Goal: Use online tool/utility

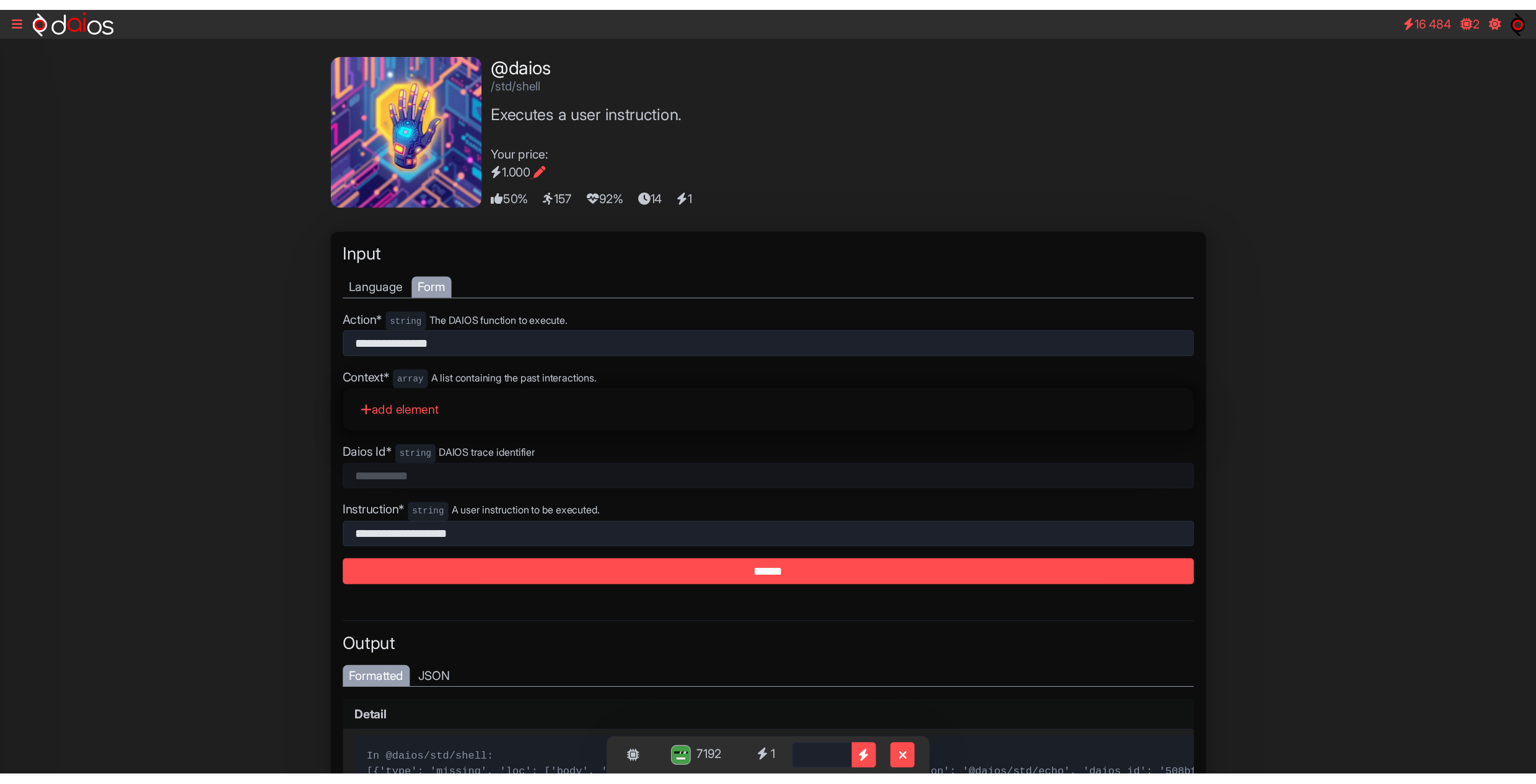
scroll to position [148, 0]
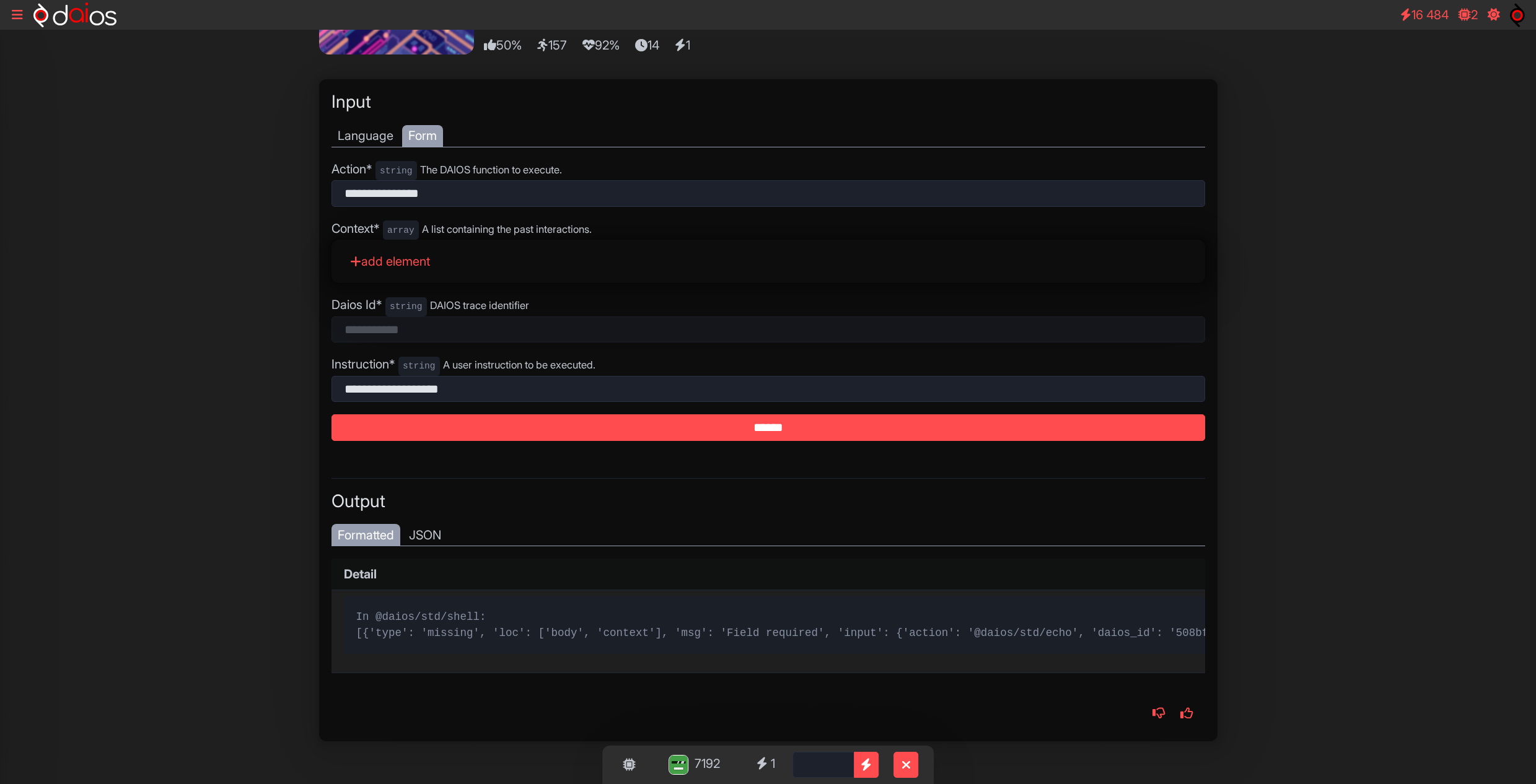
click at [261, 172] on div "7192 1 New 100 7200 100 *** Set Image **** @daios /std/shell Executes a user in…" at bounding box center [768, 336] width 1536 height 910
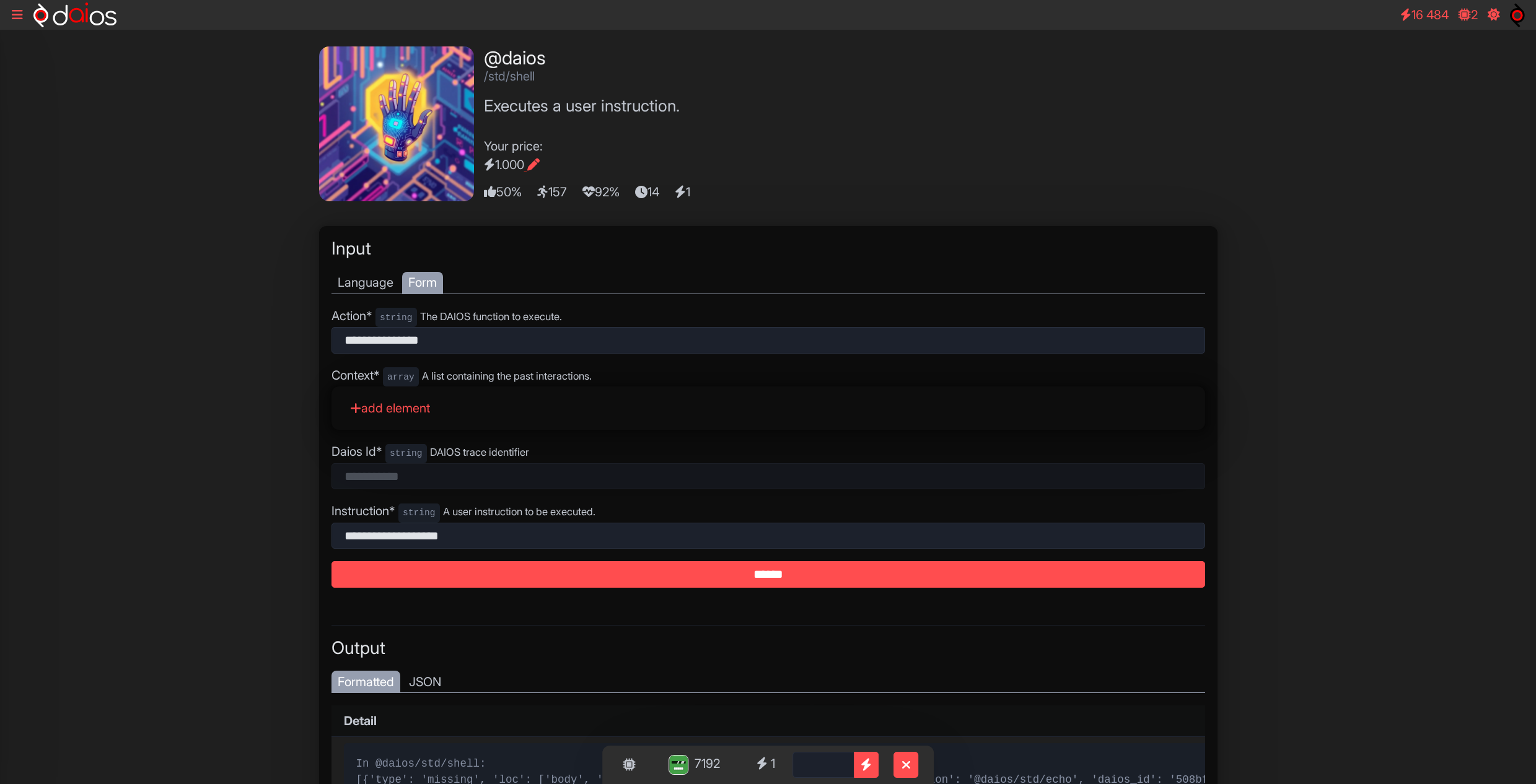
scroll to position [0, 0]
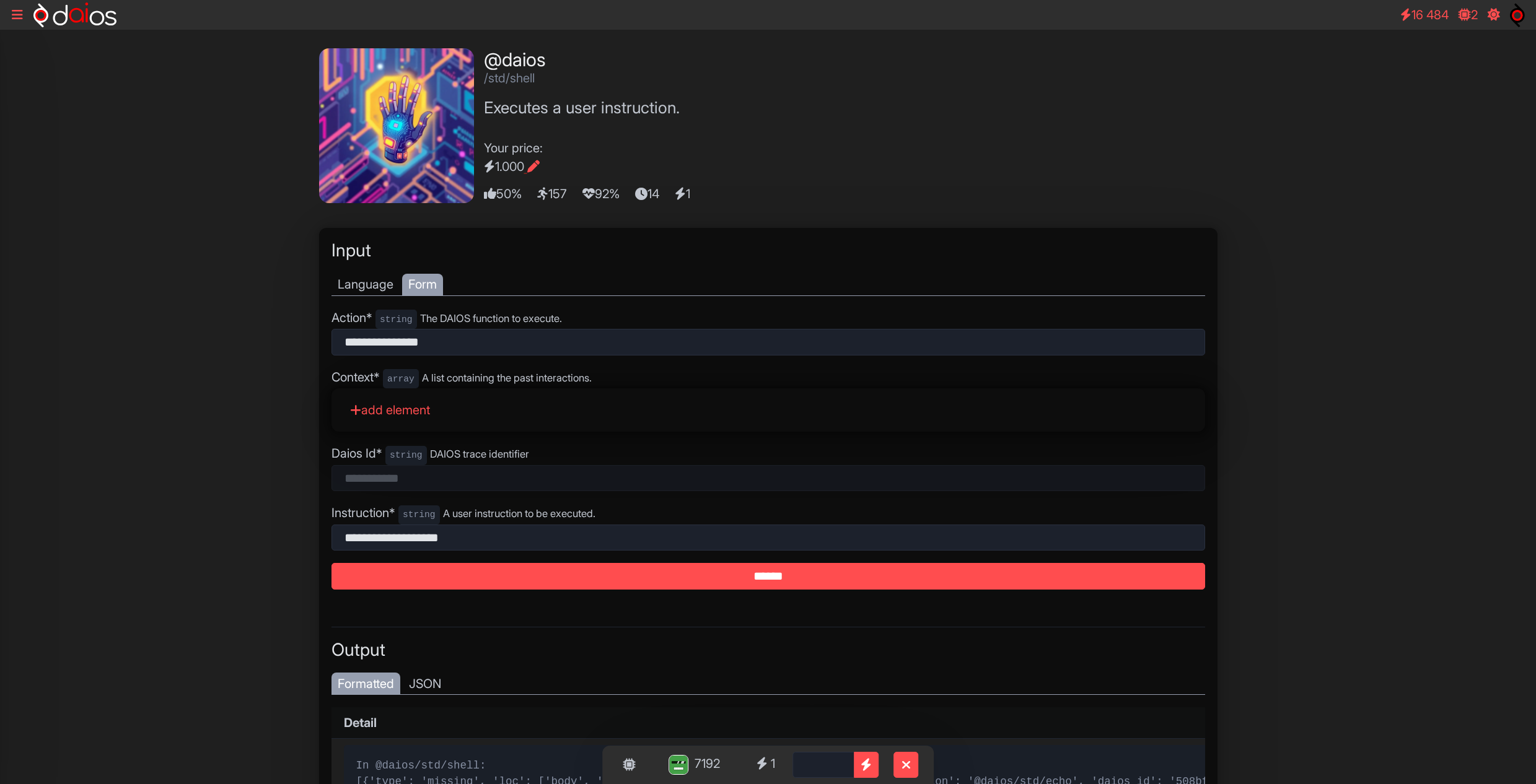
click at [18, 12] on icon at bounding box center [17, 14] width 11 height 12
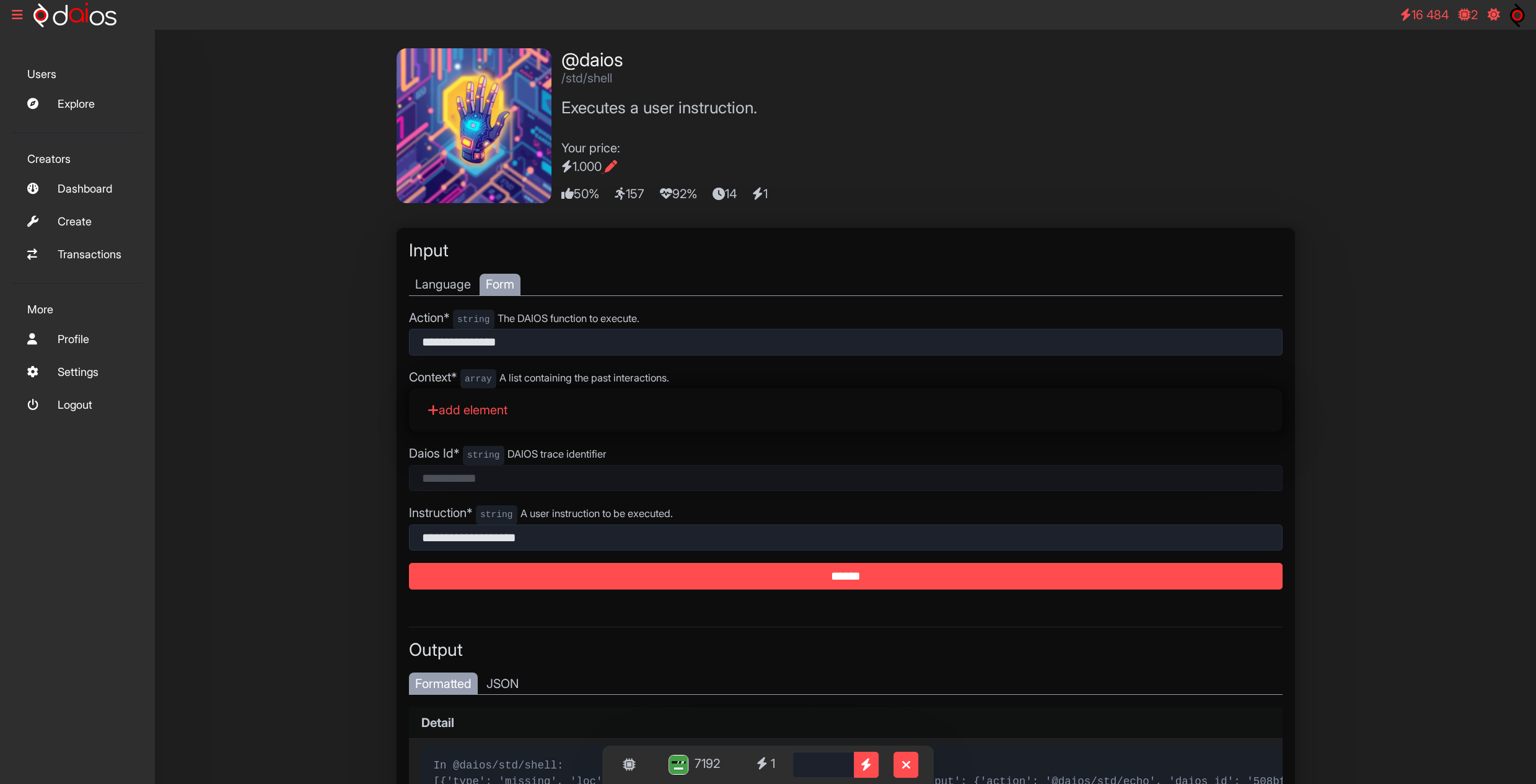
click at [304, 255] on div "7192 1 New 100 7200 100 *** Set Image **** @daios /std/shell Executes a user in…" at bounding box center [845, 484] width 1381 height 910
click at [56, 91] on link "Explore" at bounding box center [77, 103] width 130 height 27
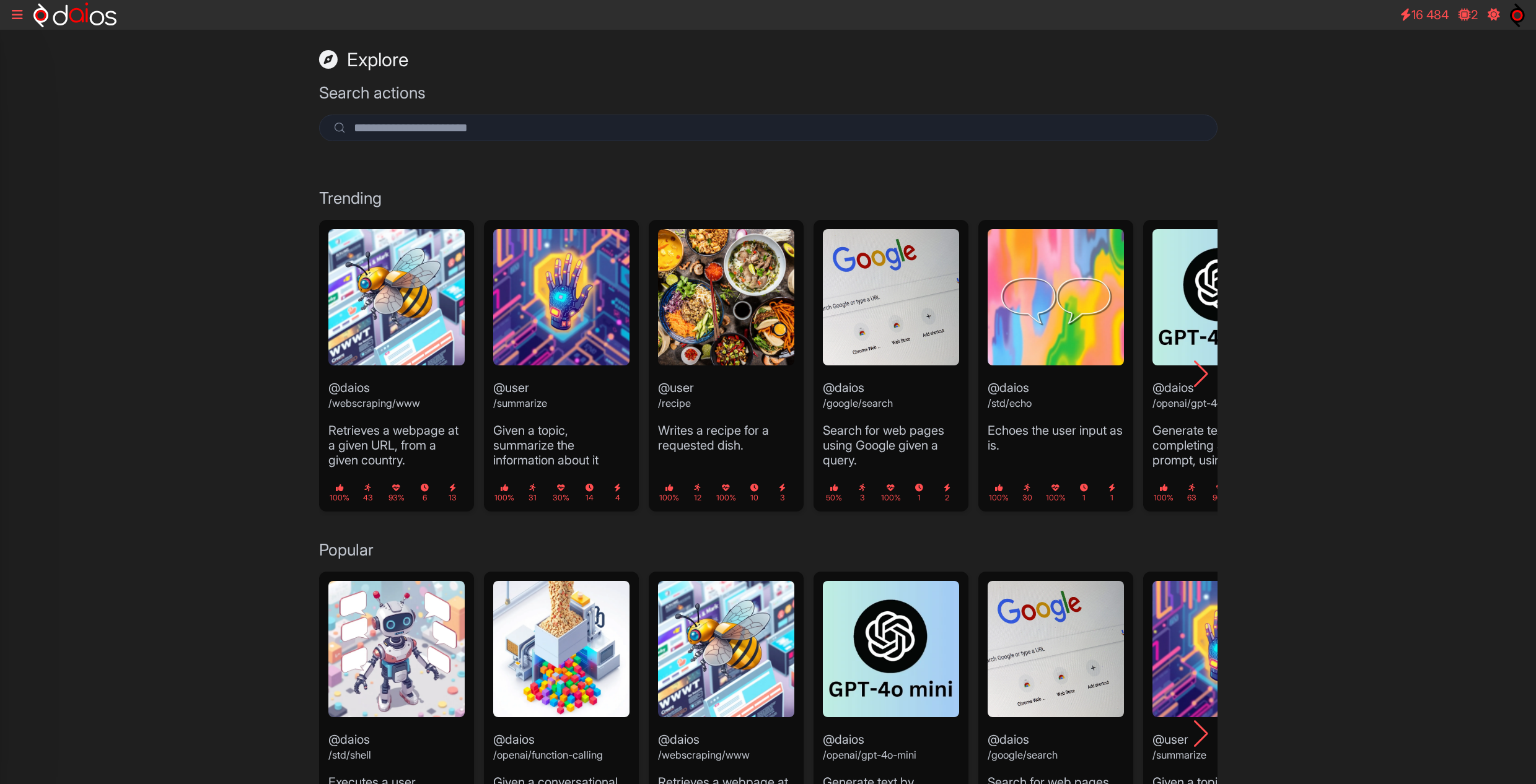
click at [1376, 507] on div "Explore Search actions Trending @daios /webscraping/www Retrieves a webpage at …" at bounding box center [768, 654] width 1536 height 1248
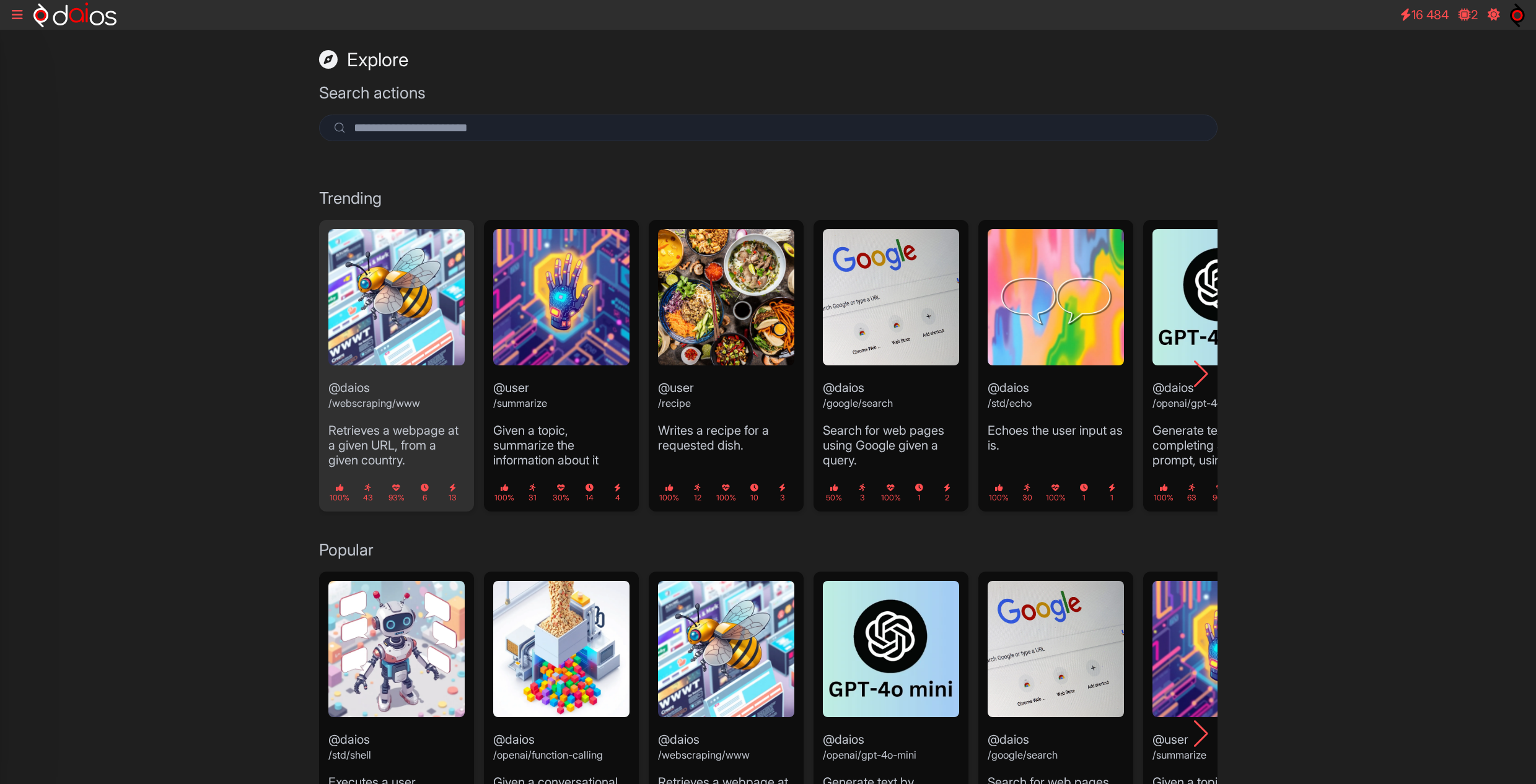
click at [411, 350] on img "1 / 13" at bounding box center [396, 297] width 136 height 136
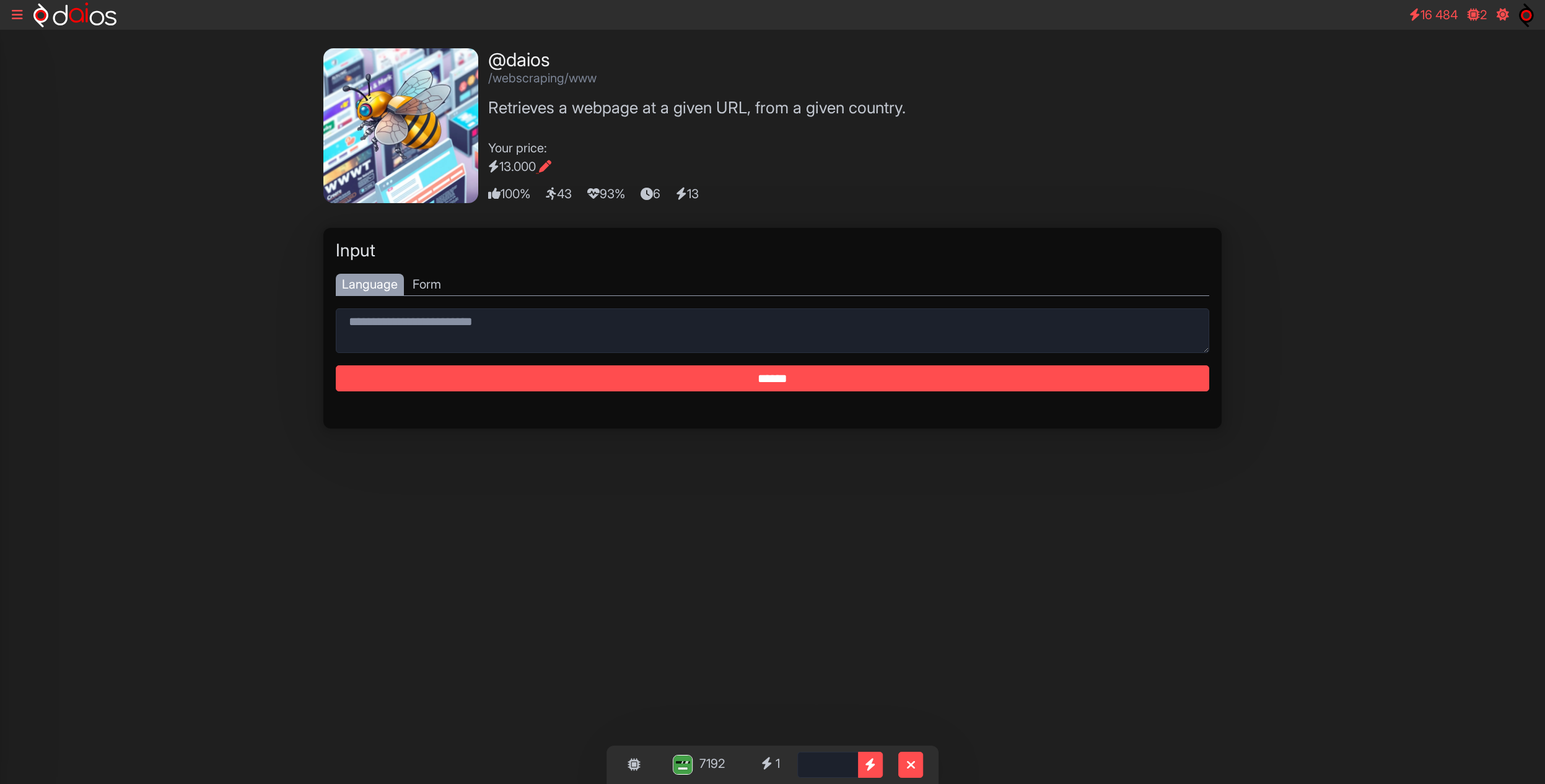
click at [14, 16] on icon at bounding box center [17, 14] width 11 height 12
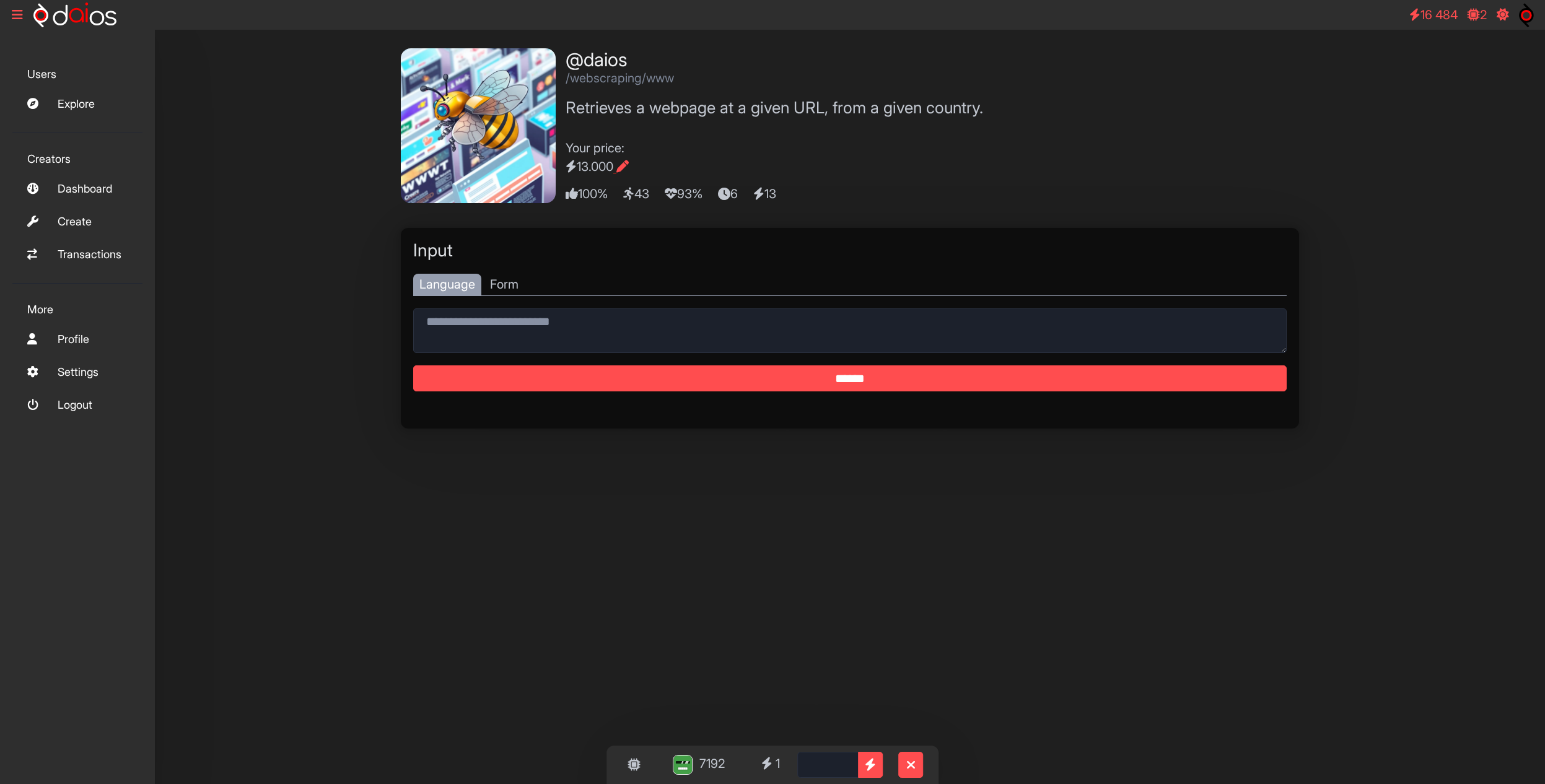
click at [14, 16] on icon at bounding box center [17, 14] width 11 height 12
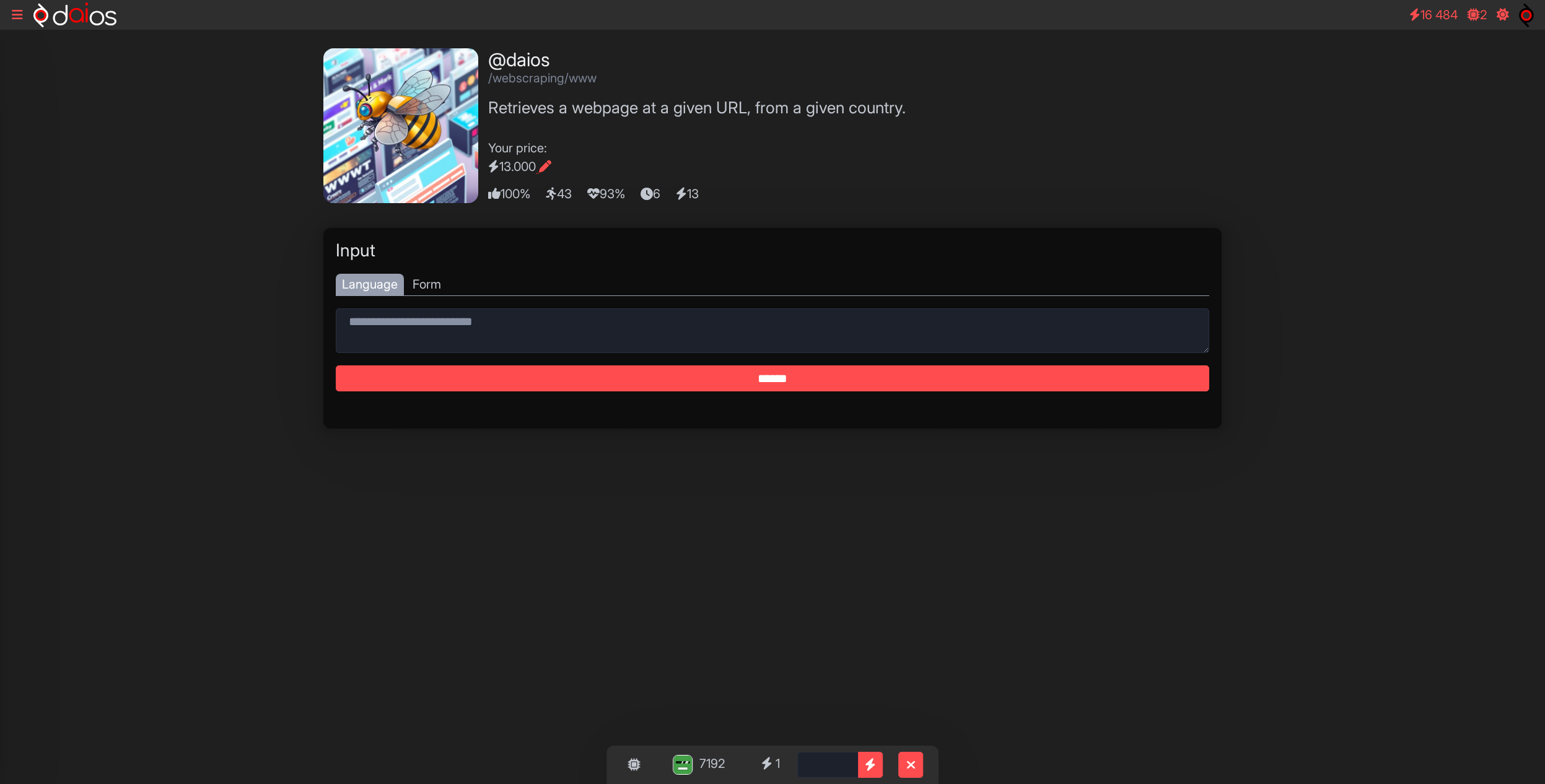
click at [14, 16] on icon at bounding box center [17, 14] width 11 height 12
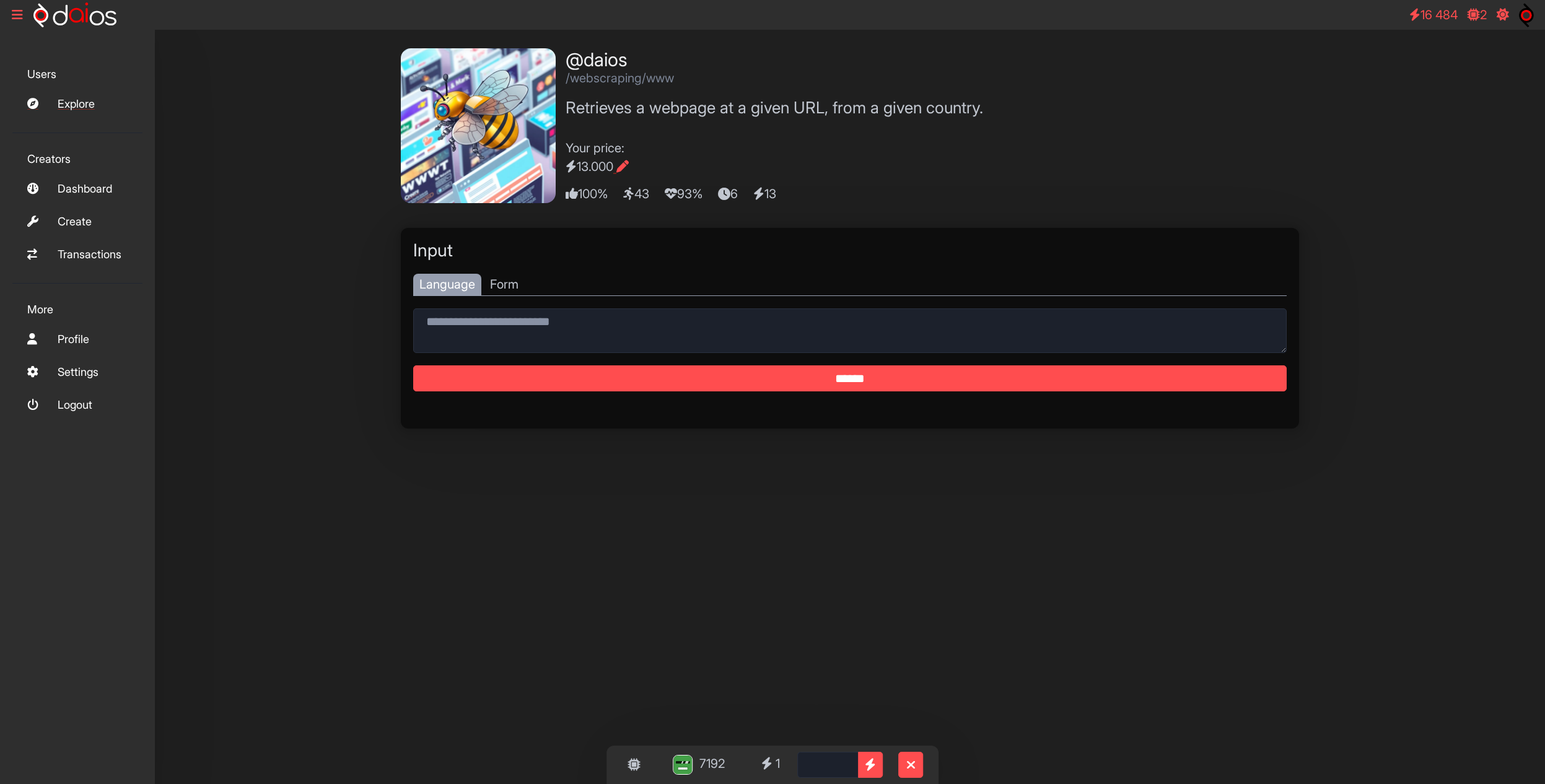
click at [72, 106] on link "Explore" at bounding box center [77, 103] width 130 height 27
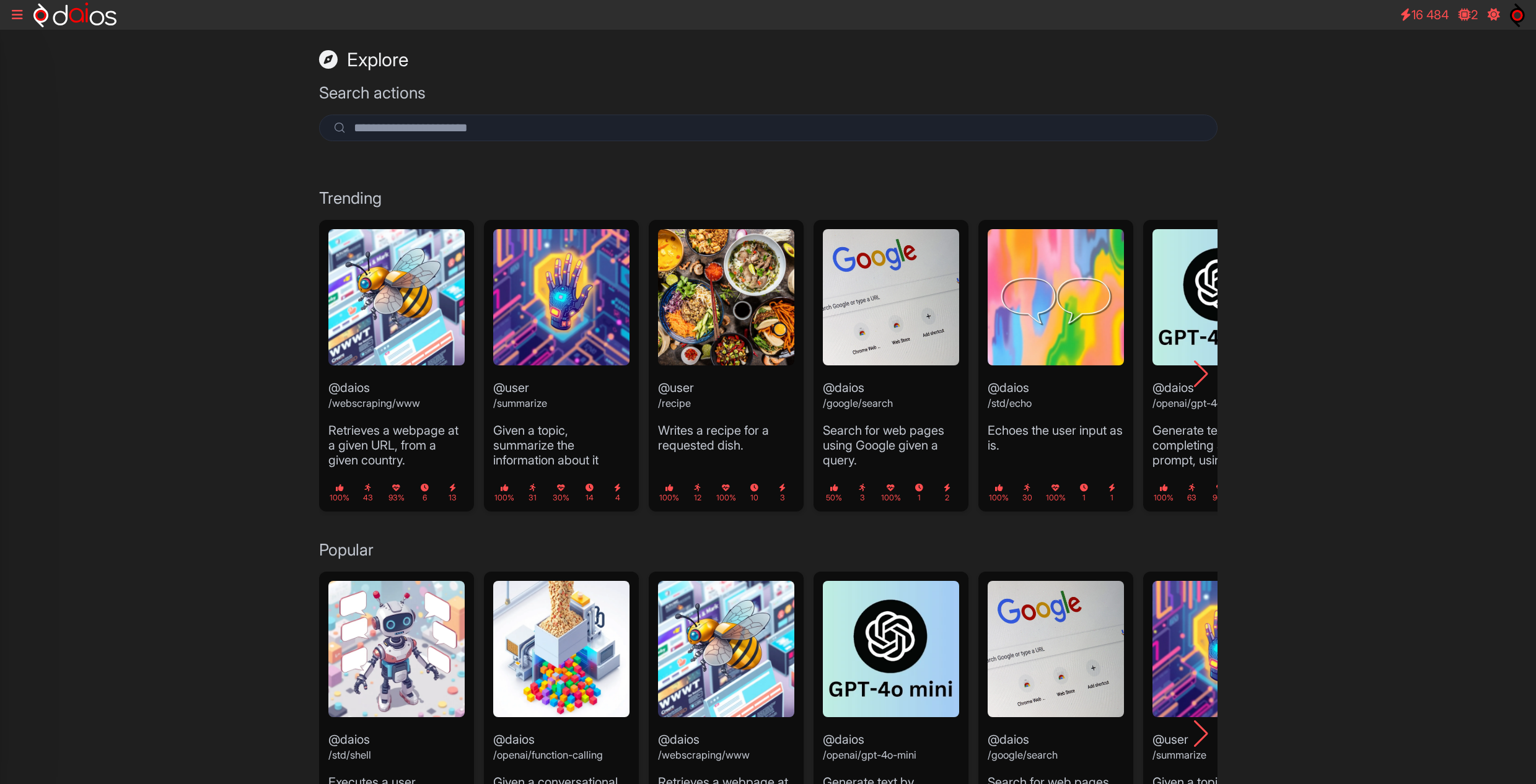
click at [1389, 600] on div "Explore Search actions Trending @daios /webscraping/www Retrieves a webpage at …" at bounding box center [768, 654] width 1536 height 1248
click at [421, 134] on input "search" at bounding box center [768, 128] width 898 height 27
type input "****"
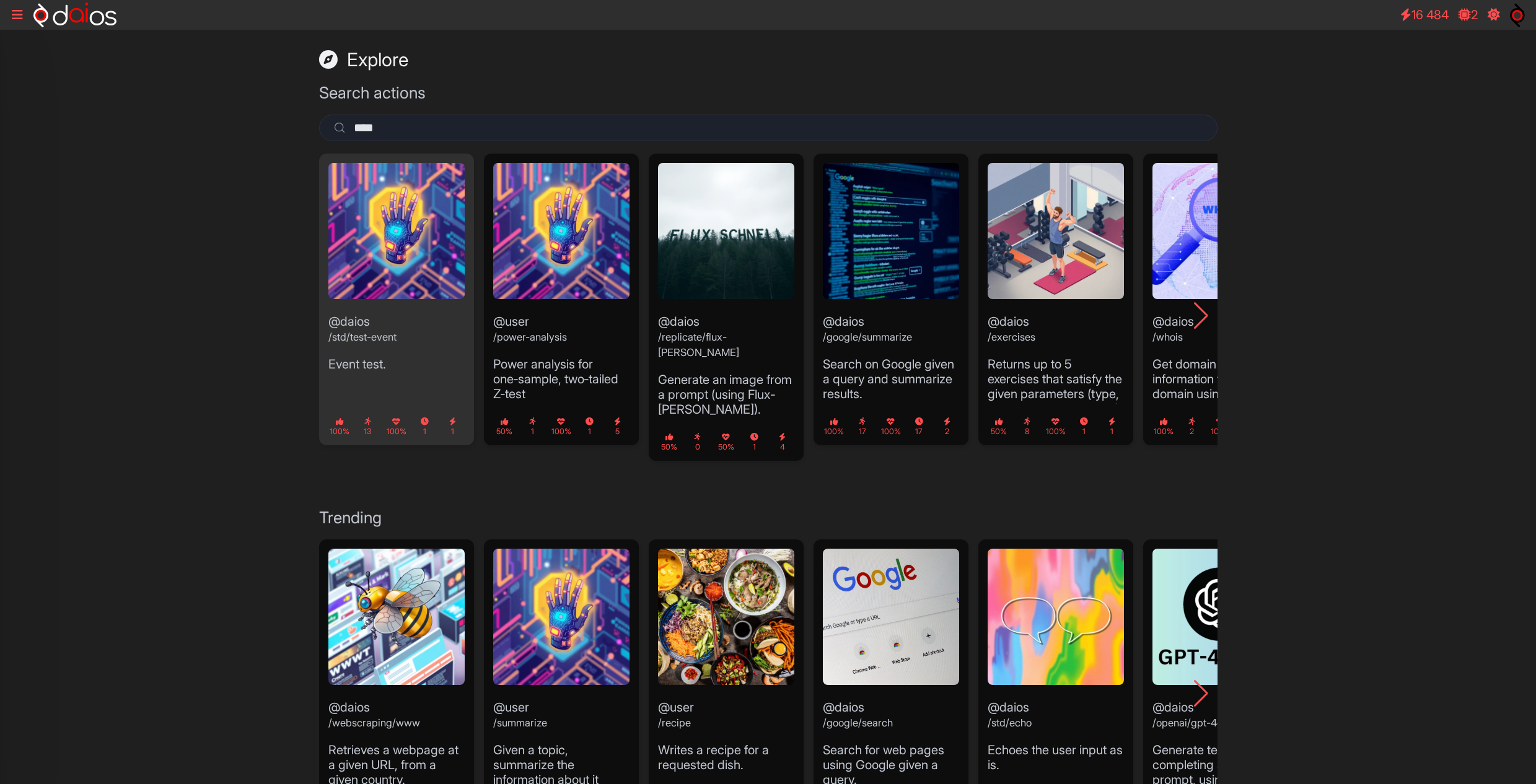
click at [376, 334] on small "/std/test-event" at bounding box center [362, 337] width 68 height 12
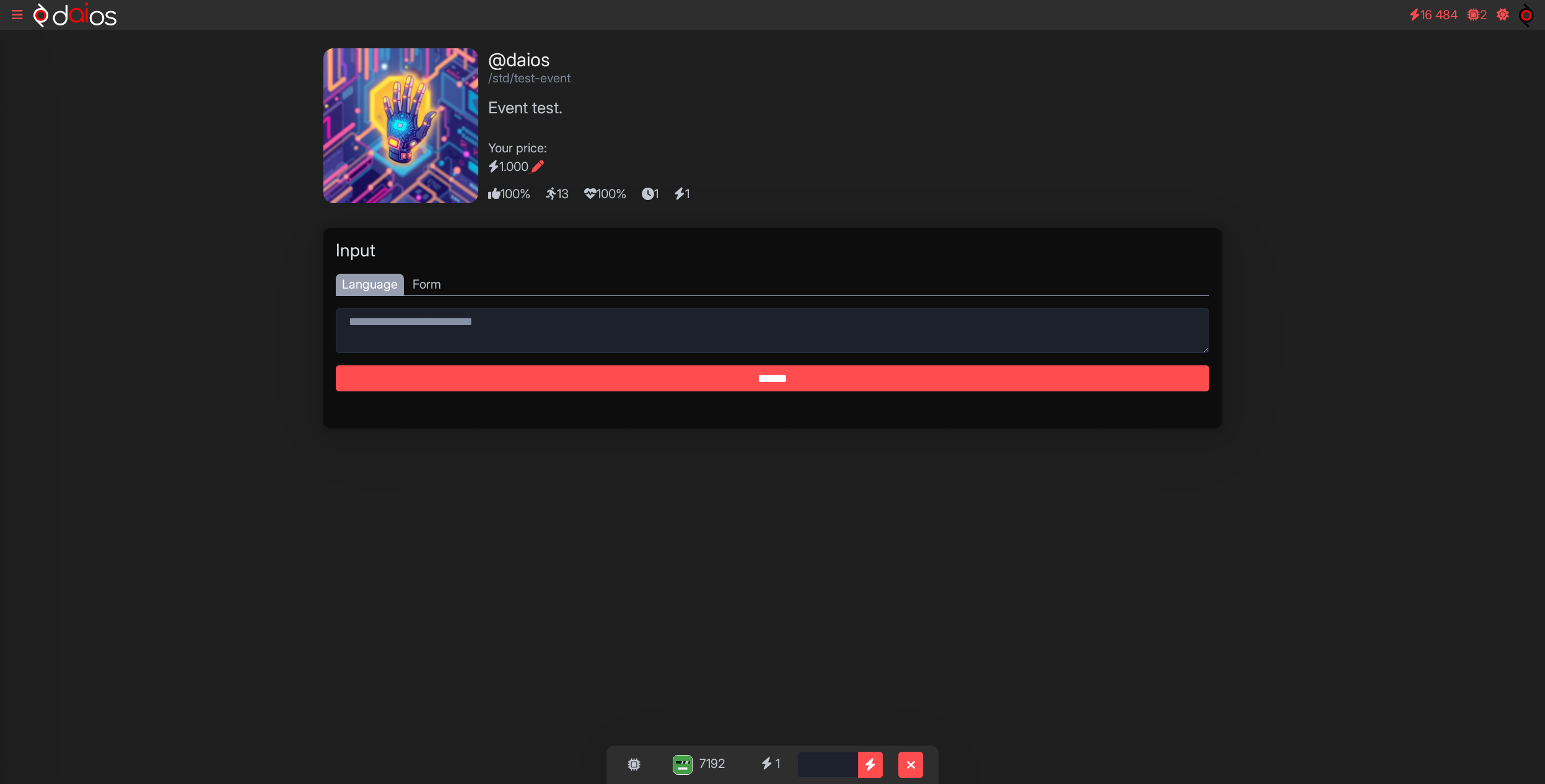
click at [856, 380] on input "******" at bounding box center [772, 378] width 874 height 27
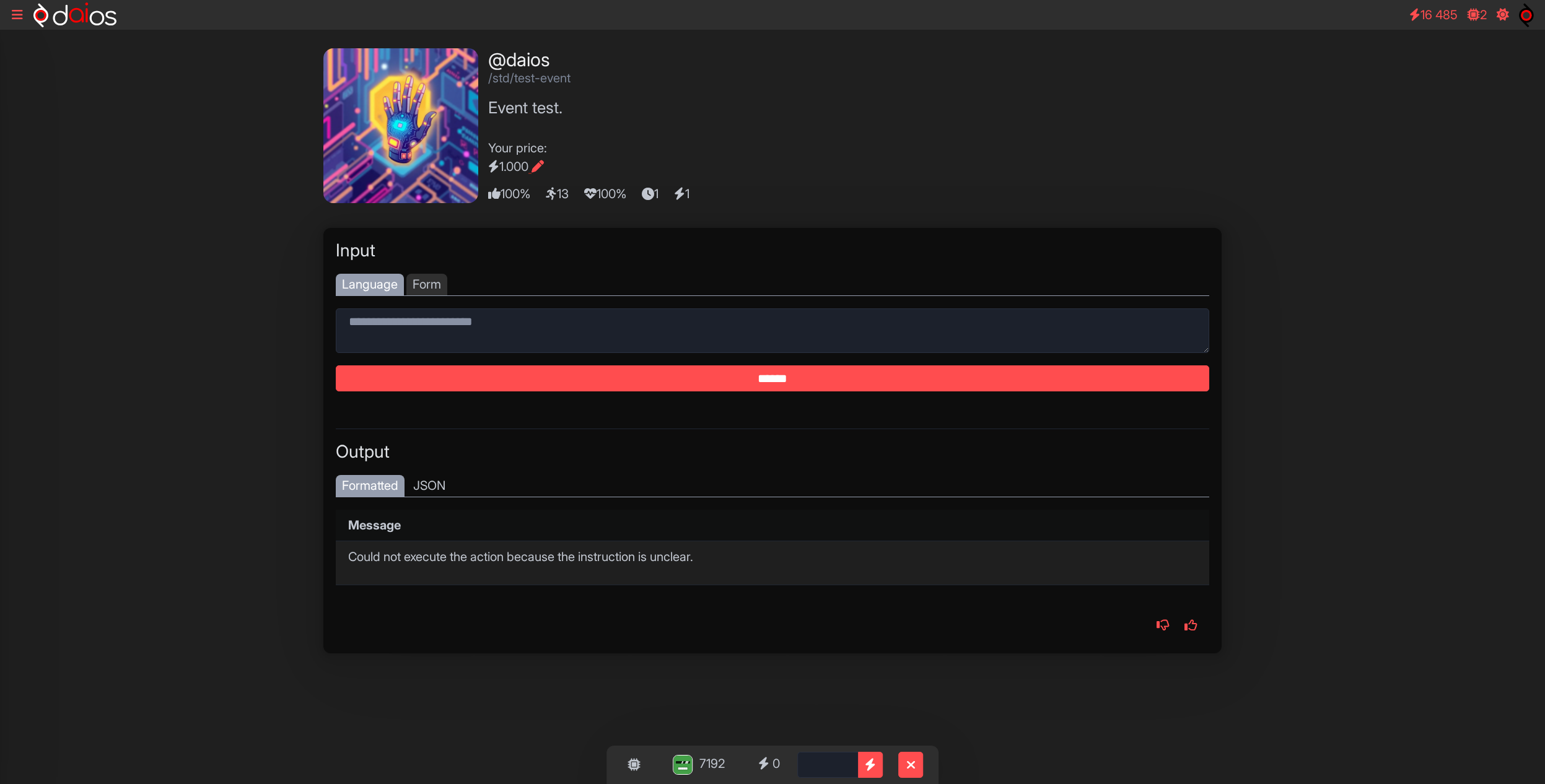
click at [425, 288] on div "Form" at bounding box center [427, 284] width 41 height 21
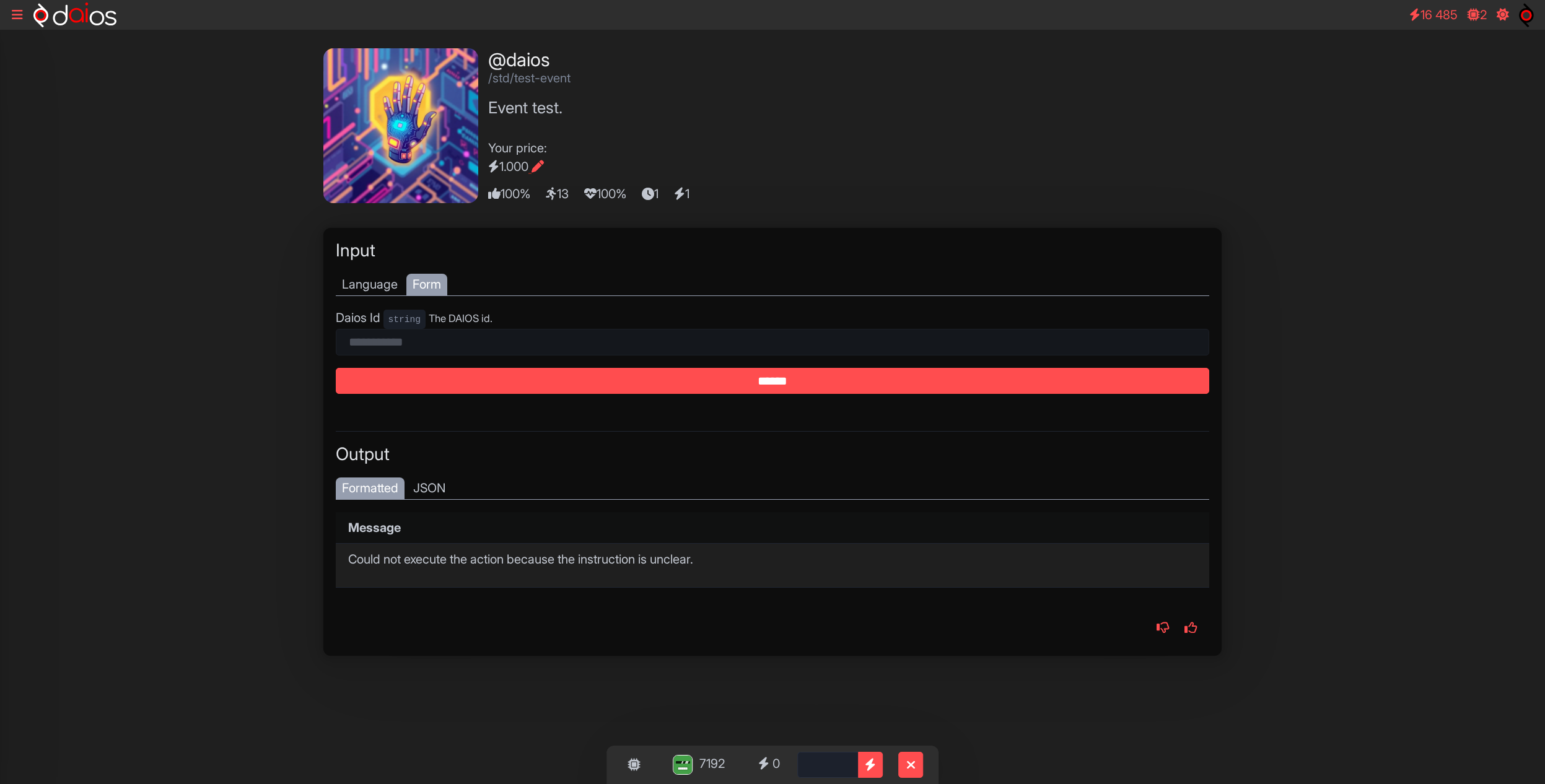
click at [597, 386] on input "******" at bounding box center [772, 381] width 874 height 27
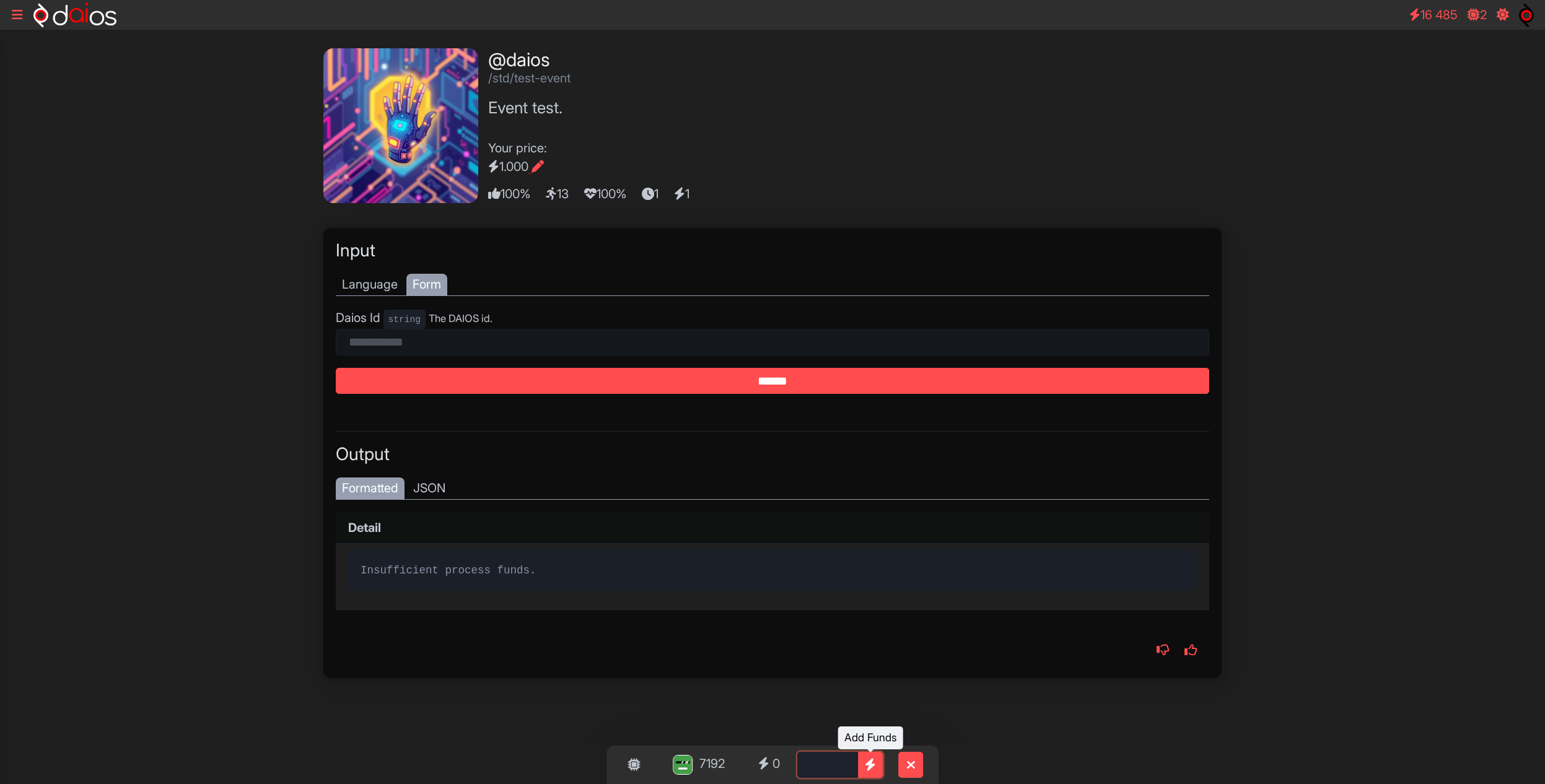
click at [871, 765] on icon at bounding box center [870, 765] width 11 height 12
click at [776, 385] on input "******" at bounding box center [772, 381] width 874 height 27
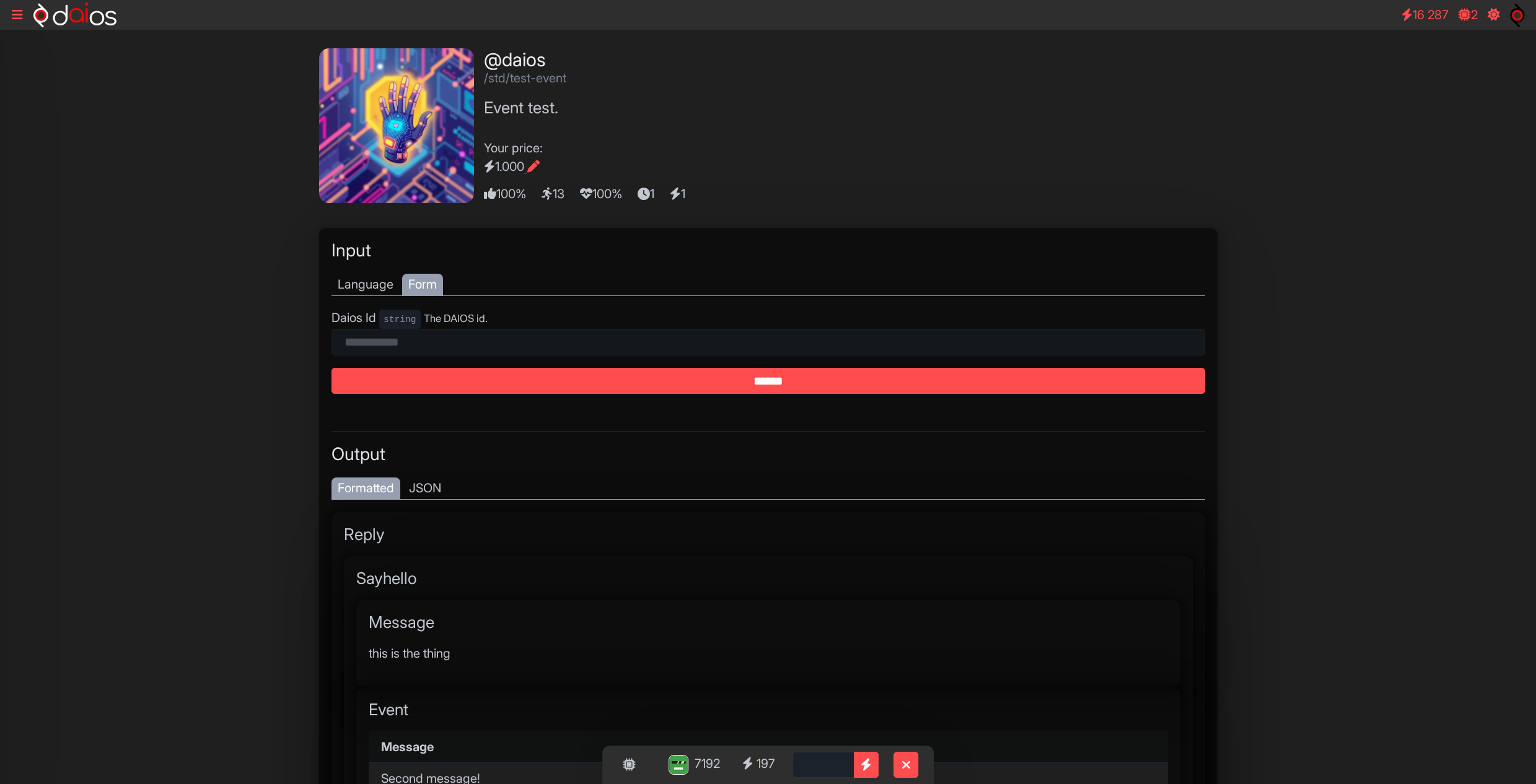
click at [19, 18] on icon at bounding box center [17, 14] width 11 height 12
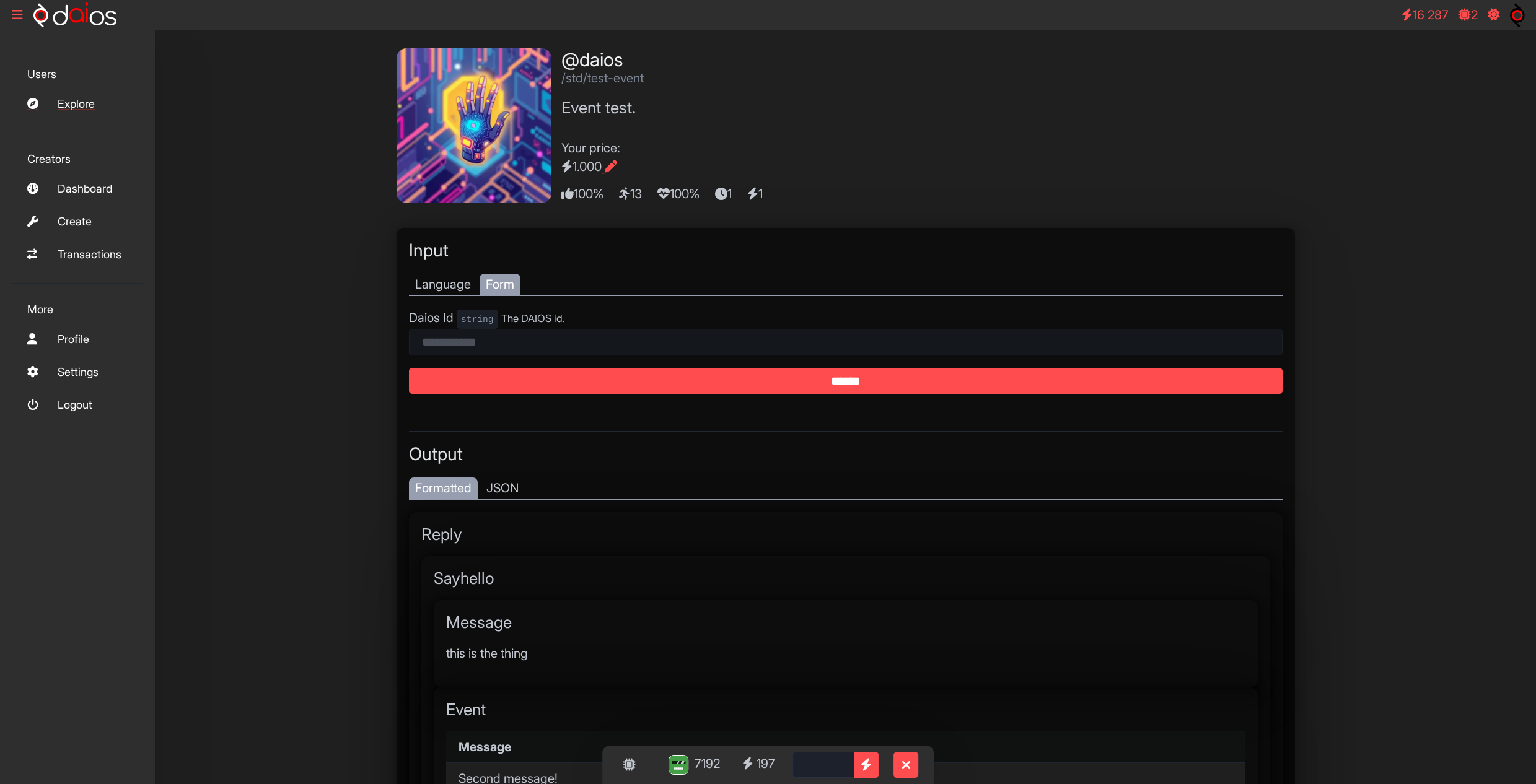
click at [89, 103] on link "Explore" at bounding box center [77, 103] width 130 height 27
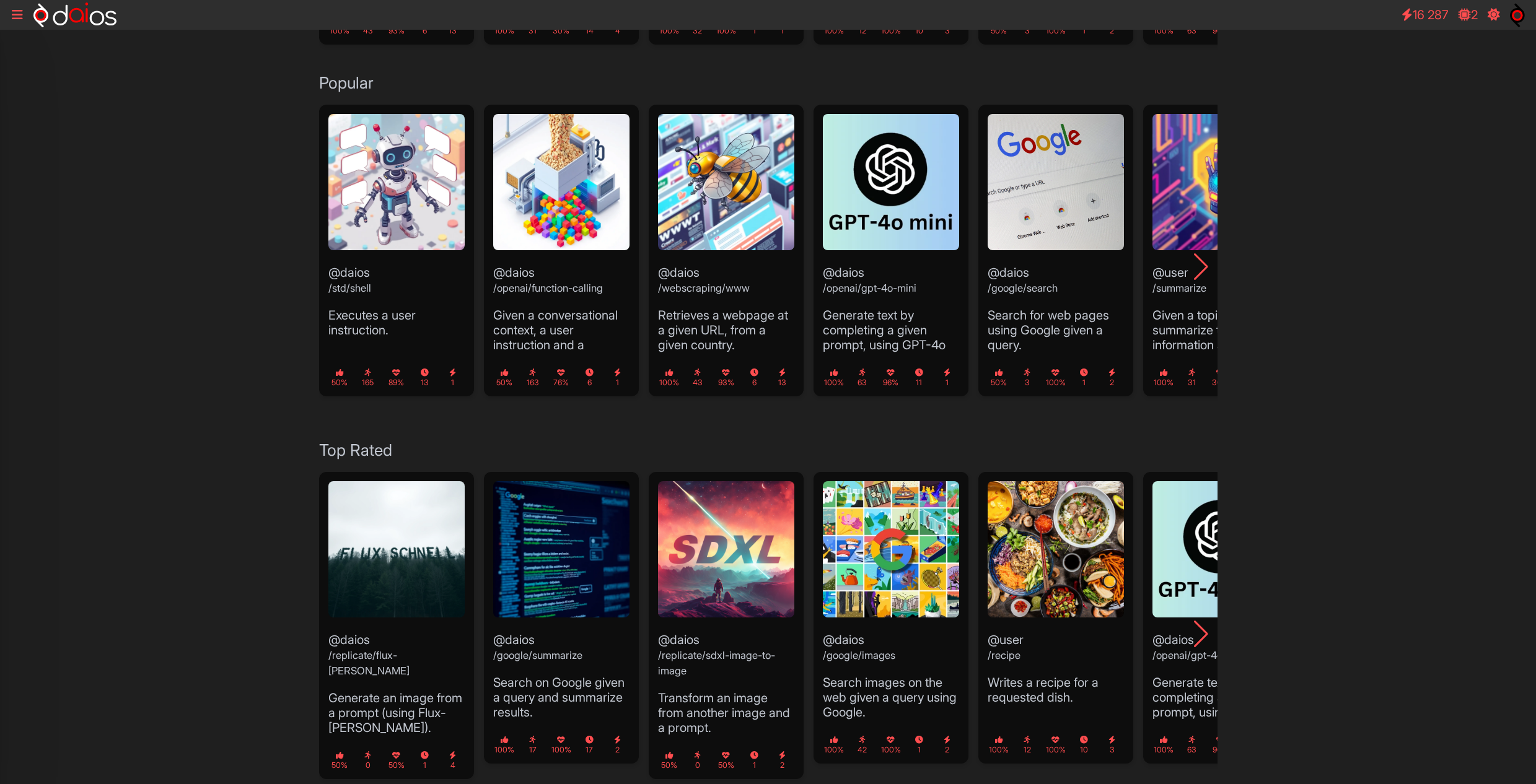
scroll to position [477, 0]
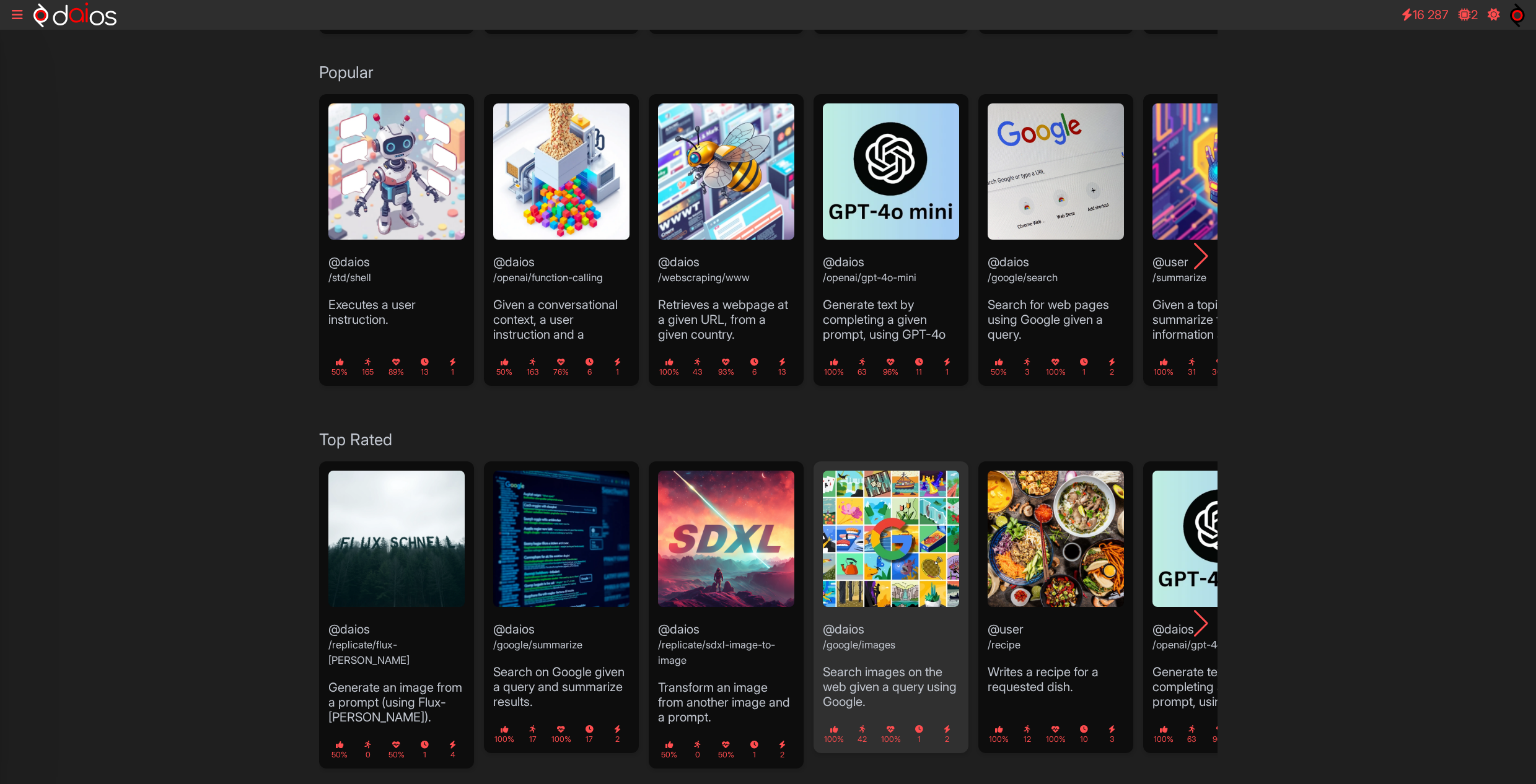
click at [878, 549] on img "4 / 19" at bounding box center [891, 539] width 136 height 136
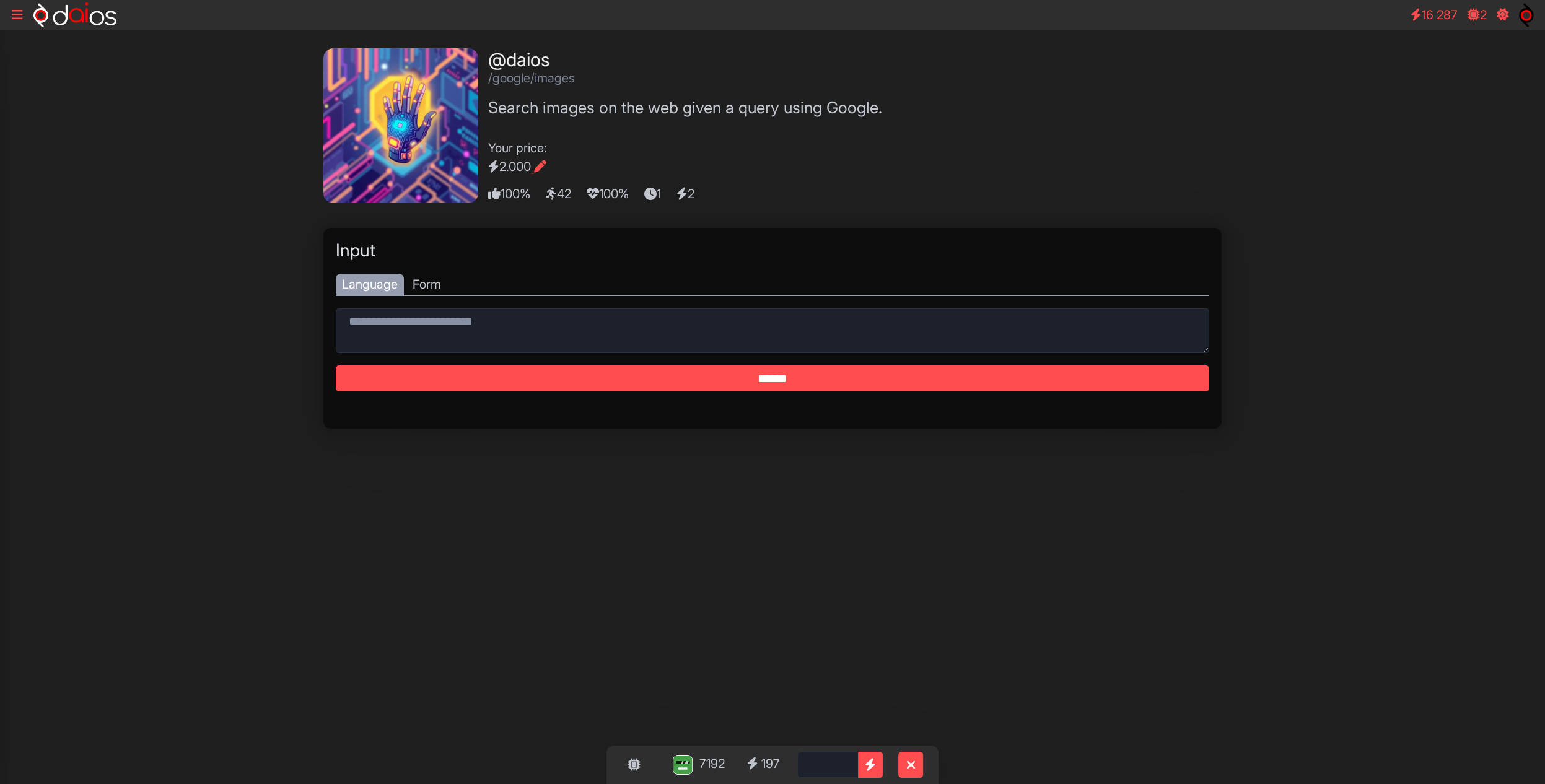
click at [17, 12] on icon at bounding box center [17, 14] width 11 height 12
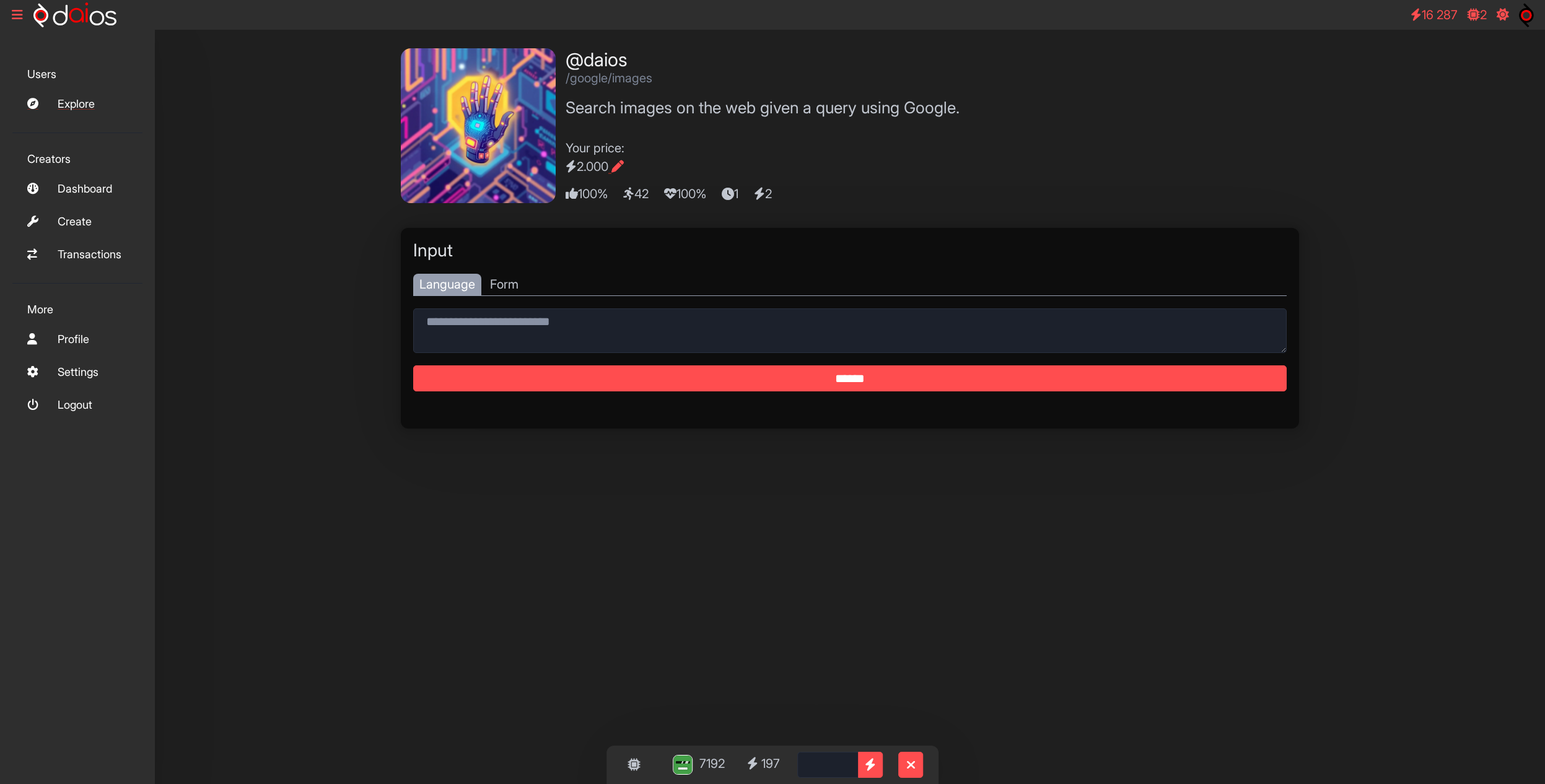
click at [85, 104] on link "Explore" at bounding box center [77, 103] width 130 height 27
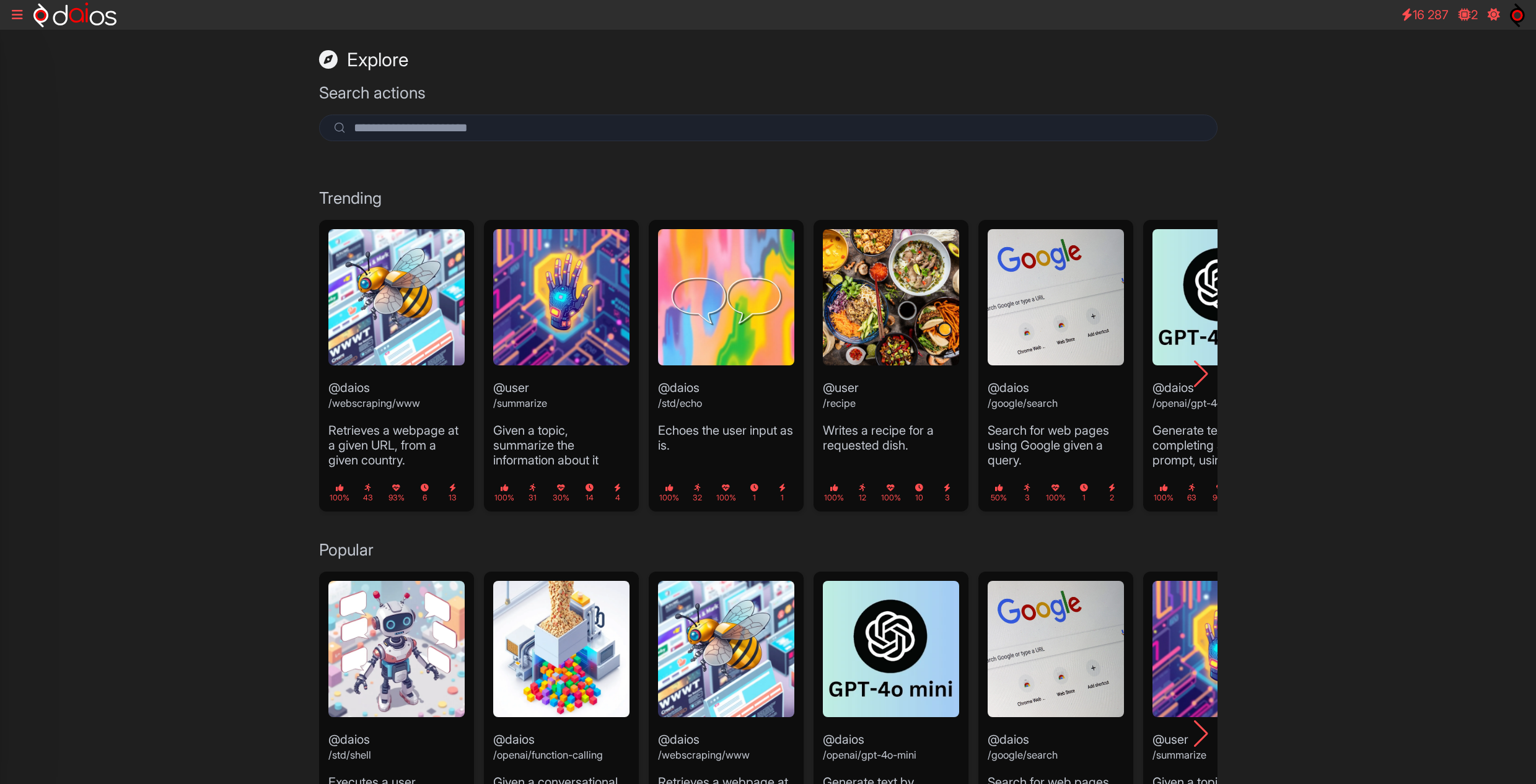
click at [1413, 481] on div "Explore Search actions Trending @daios /webscraping/www Retrieves a webpage at …" at bounding box center [768, 654] width 1536 height 1248
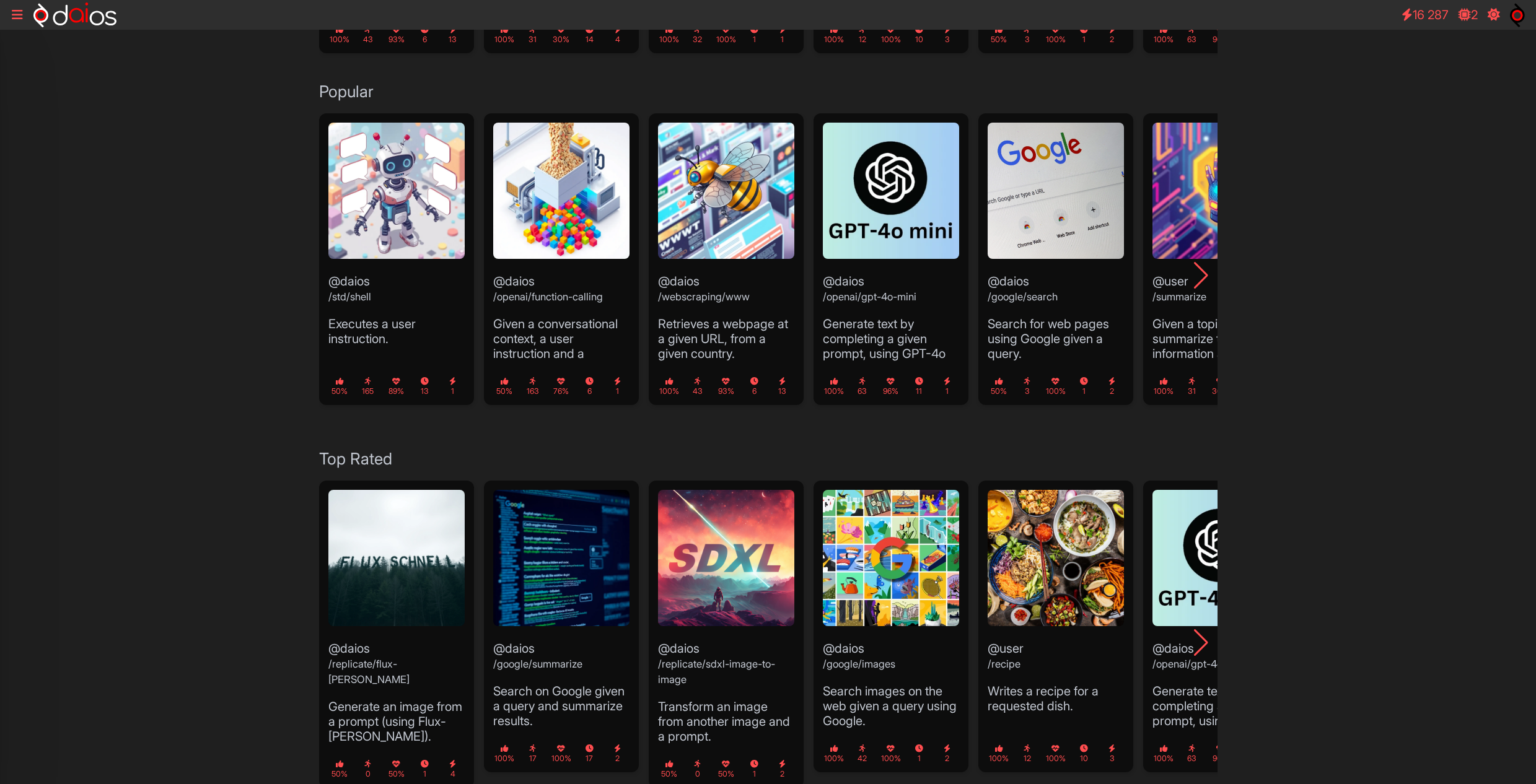
scroll to position [477, 0]
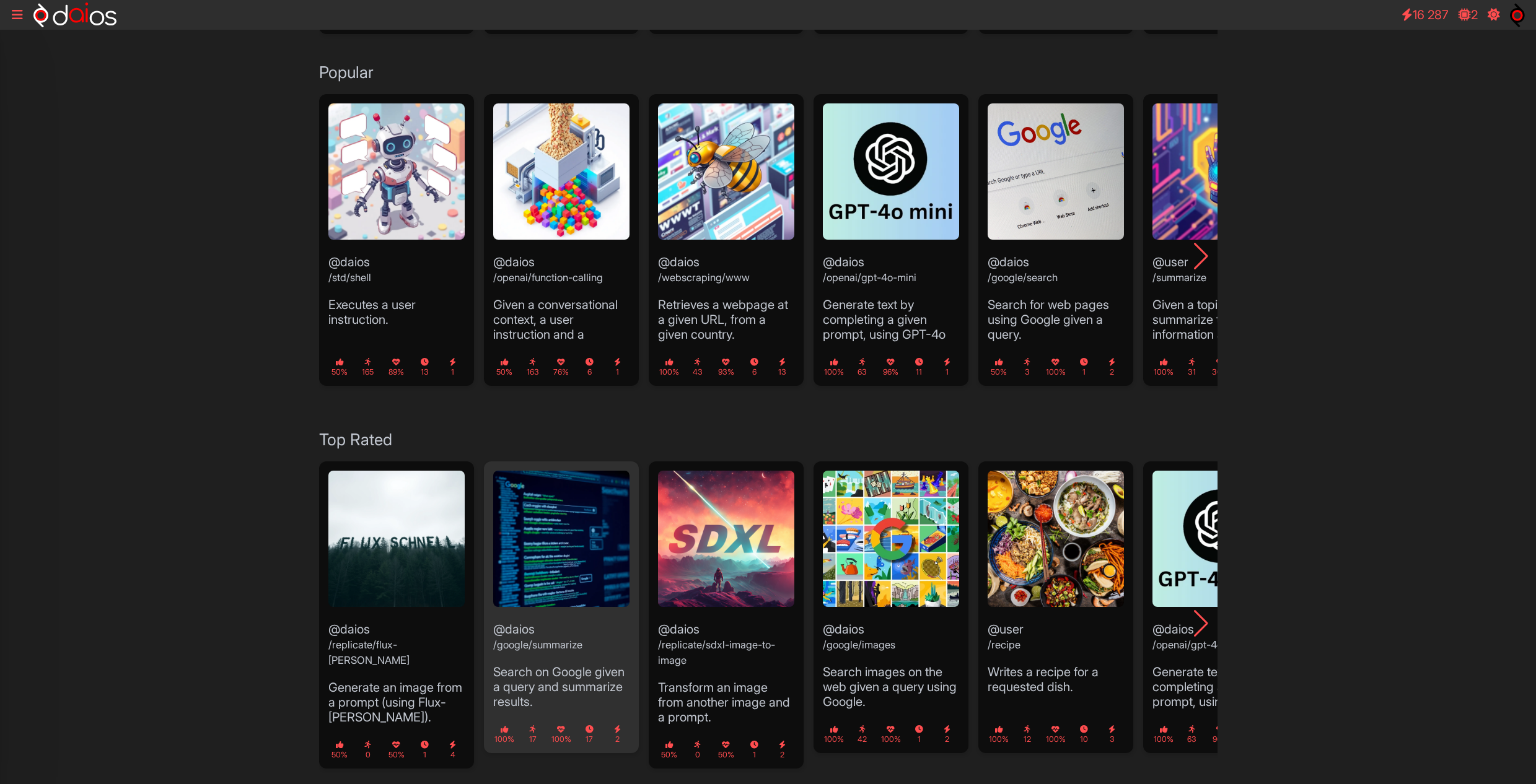
click at [566, 527] on img "2 / 19" at bounding box center [561, 539] width 136 height 136
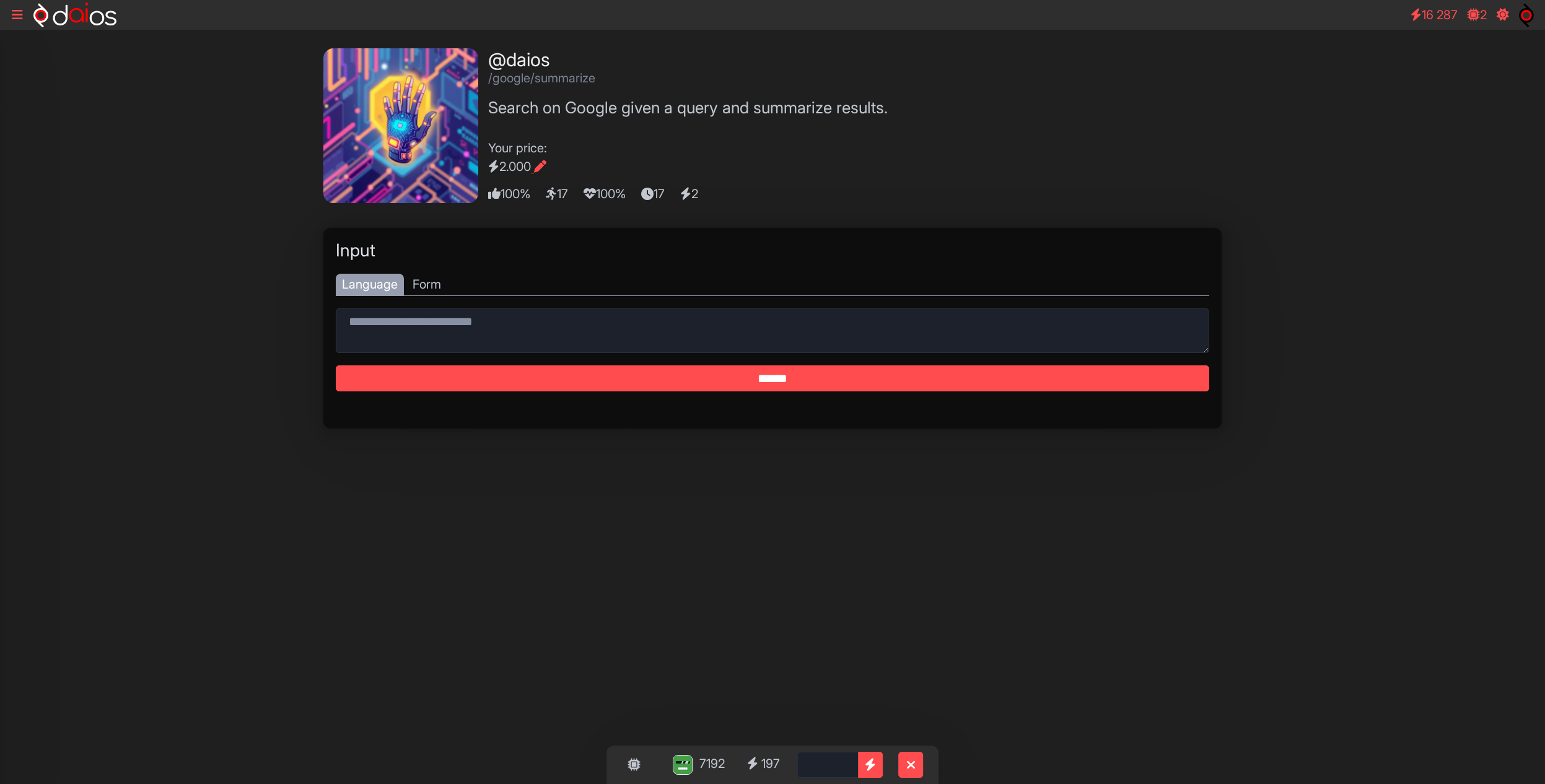
click at [19, 14] on icon at bounding box center [17, 14] width 11 height 12
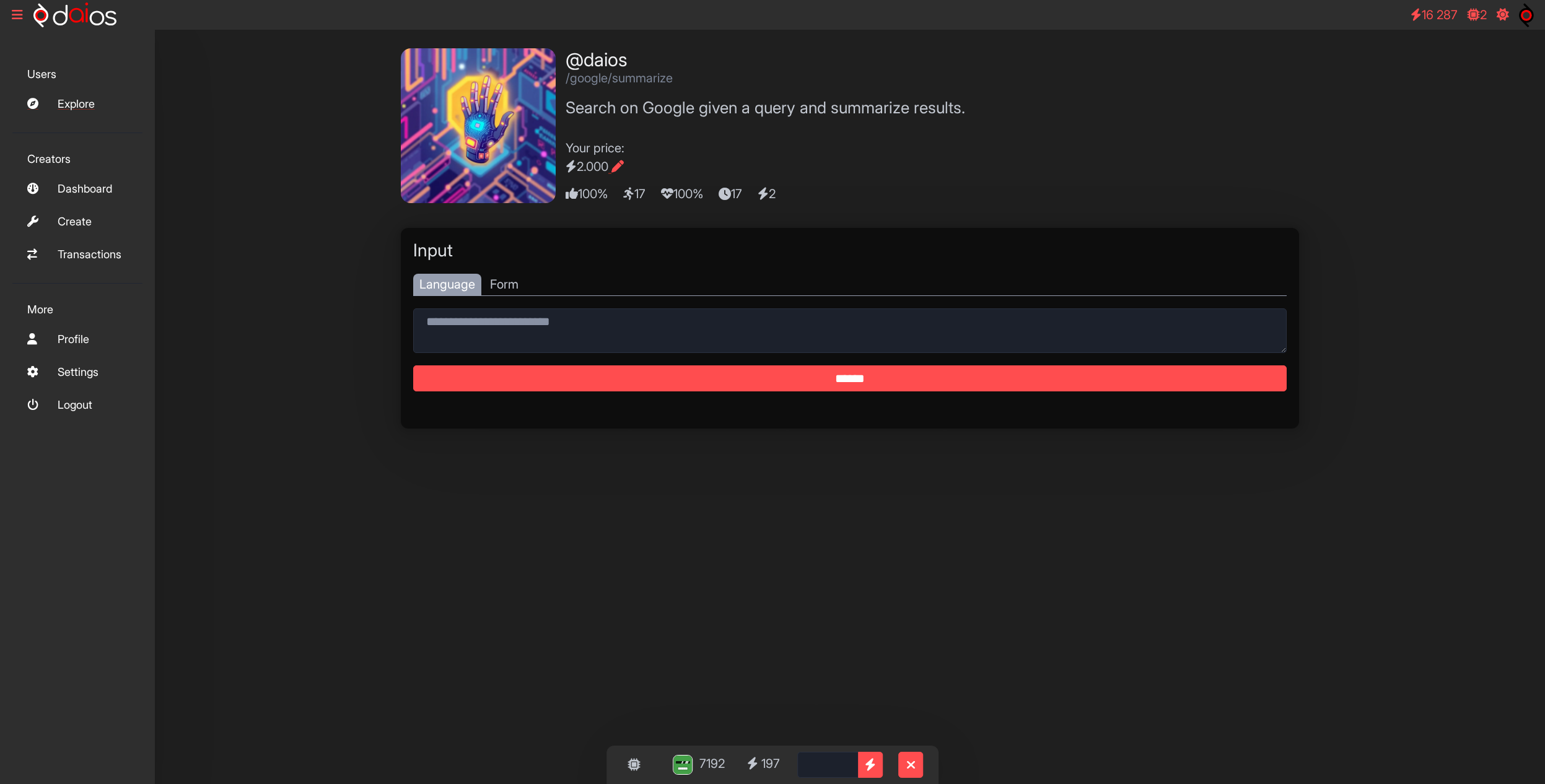
click at [60, 99] on link "Explore" at bounding box center [77, 103] width 130 height 27
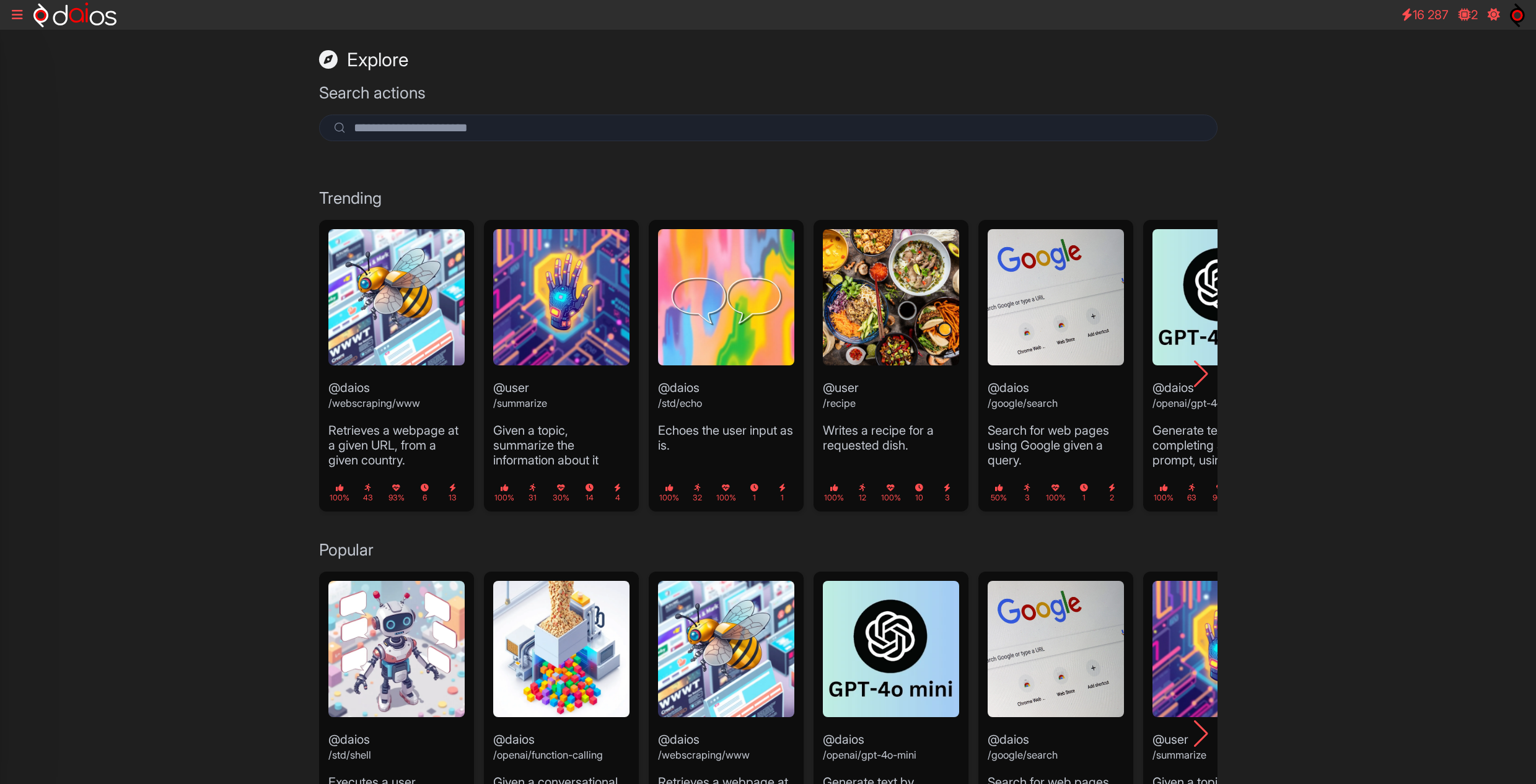
click at [19, 19] on icon at bounding box center [17, 14] width 11 height 12
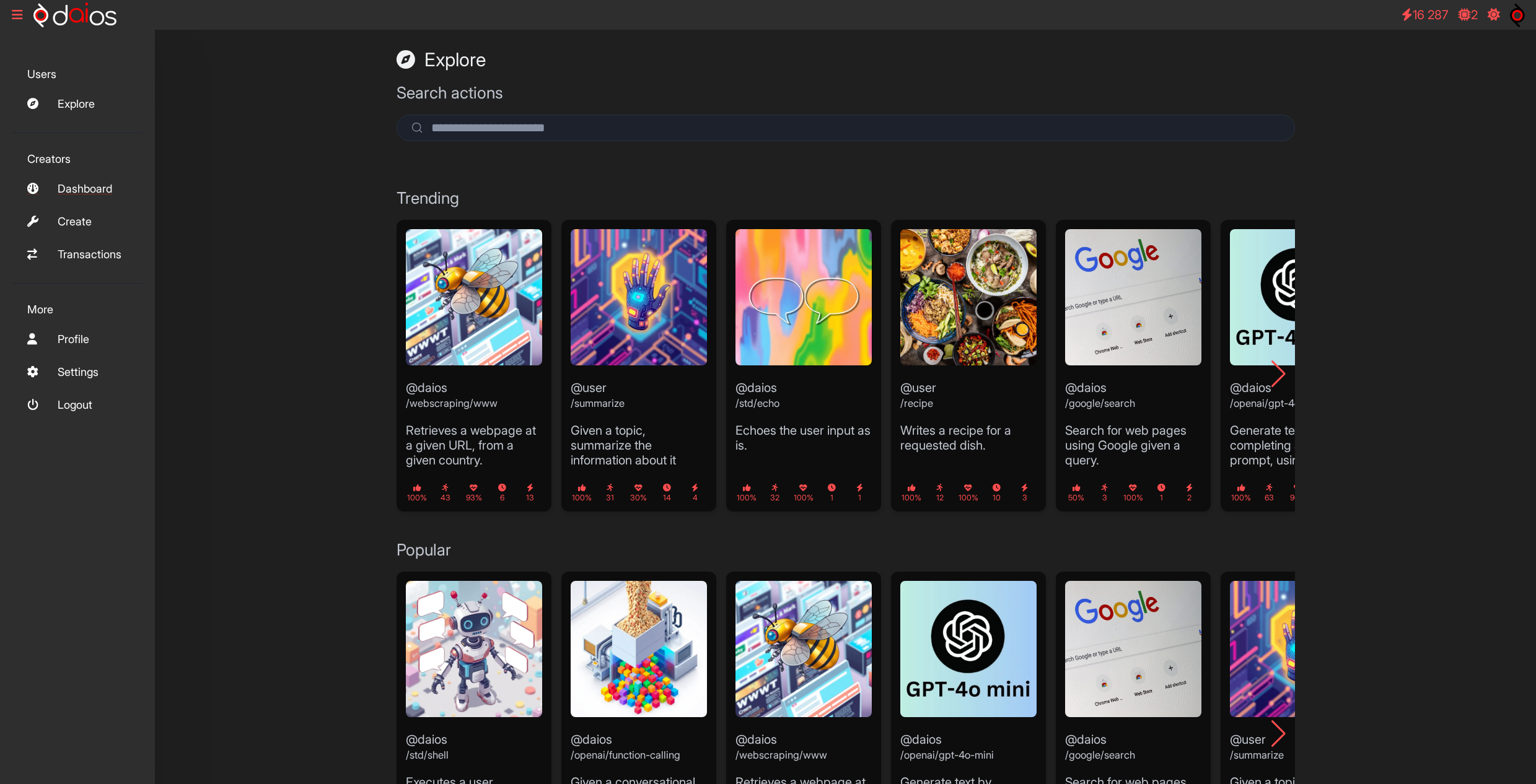
click at [104, 196] on link "Dashboard" at bounding box center [77, 188] width 130 height 27
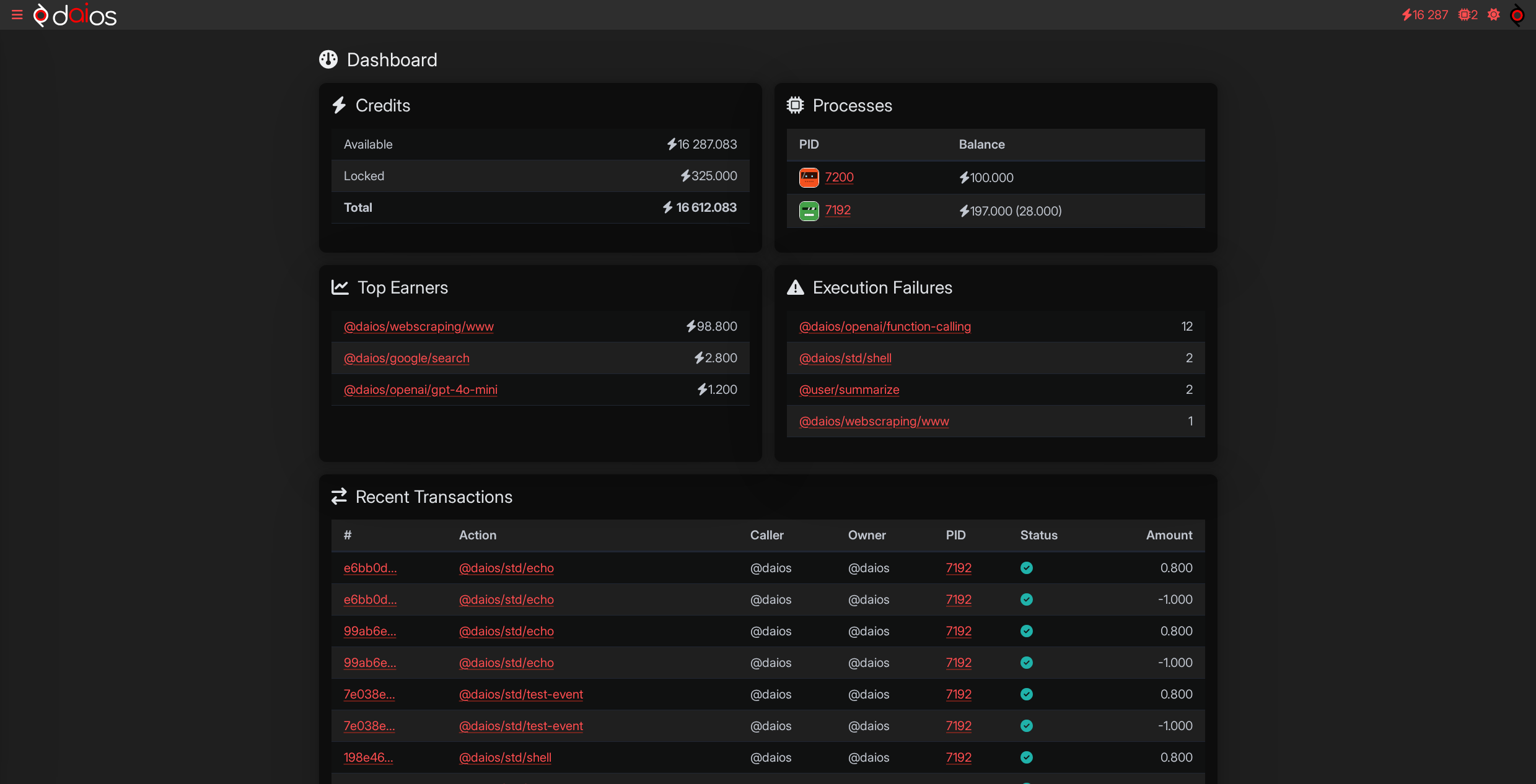
click at [841, 173] on link "7200" at bounding box center [826, 177] width 54 height 15
click at [845, 178] on link "7200" at bounding box center [826, 177] width 54 height 15
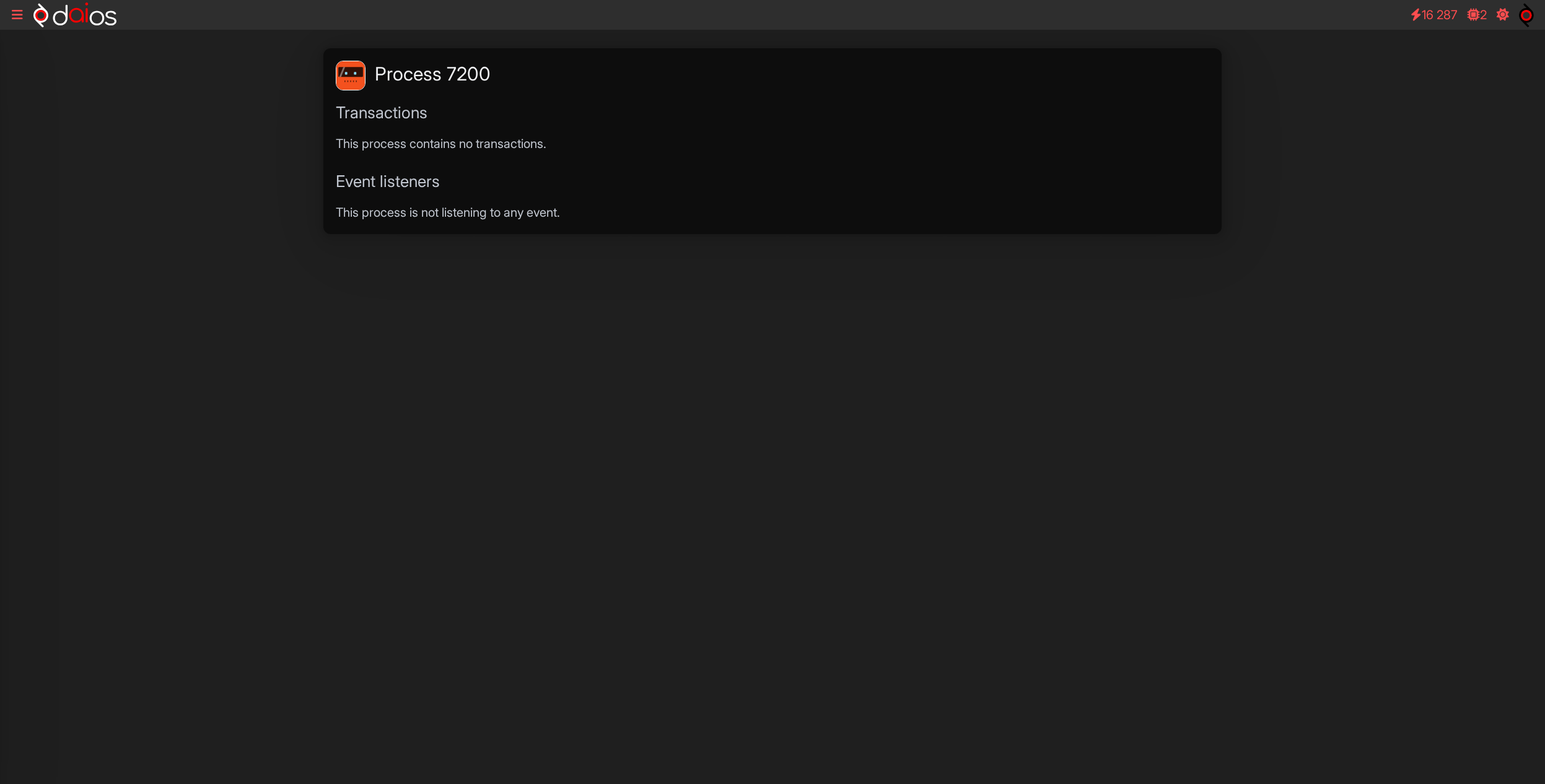
click at [12, 12] on icon at bounding box center [17, 14] width 11 height 12
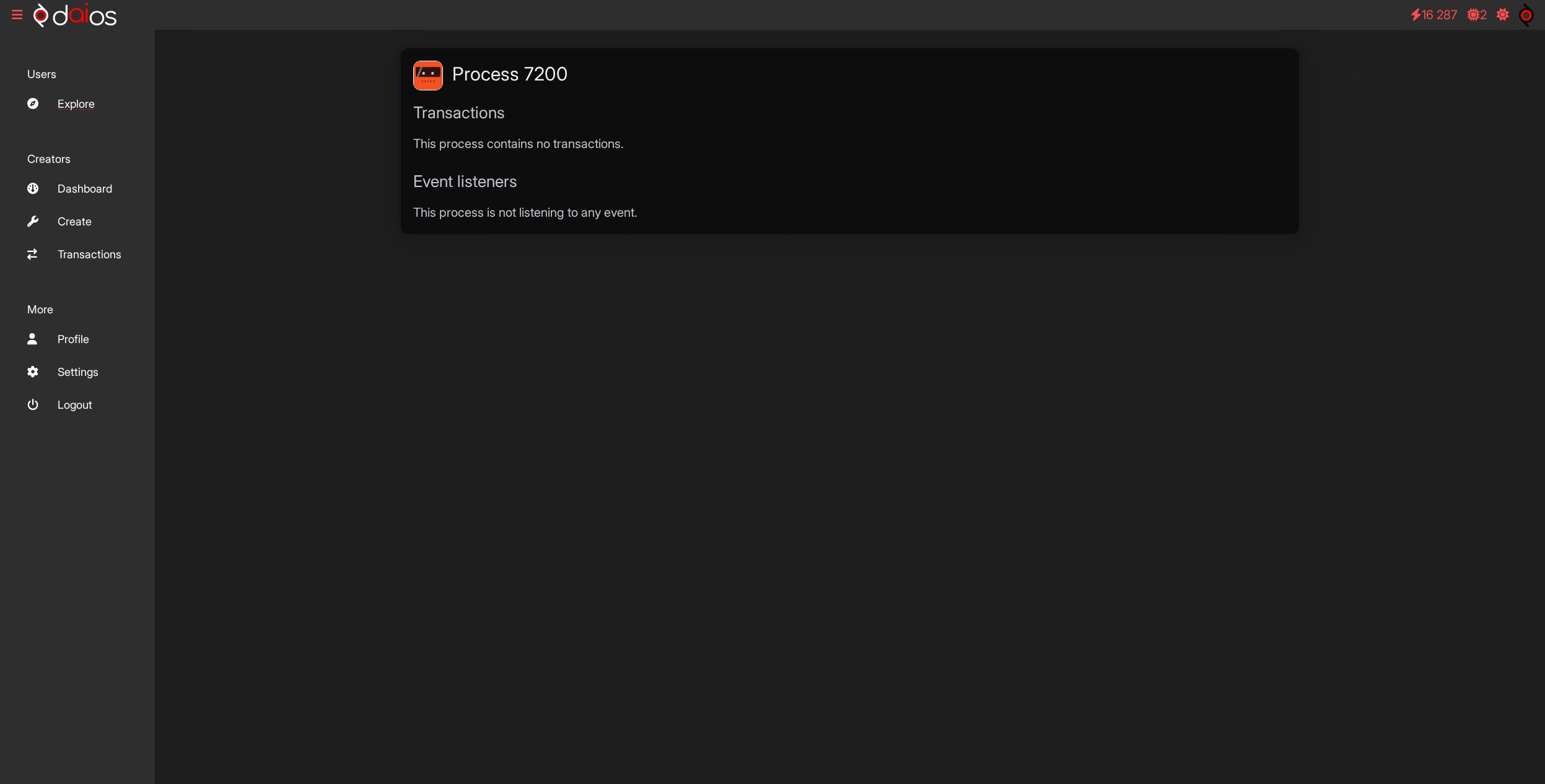
click at [76, 108] on link "Explore" at bounding box center [77, 103] width 130 height 27
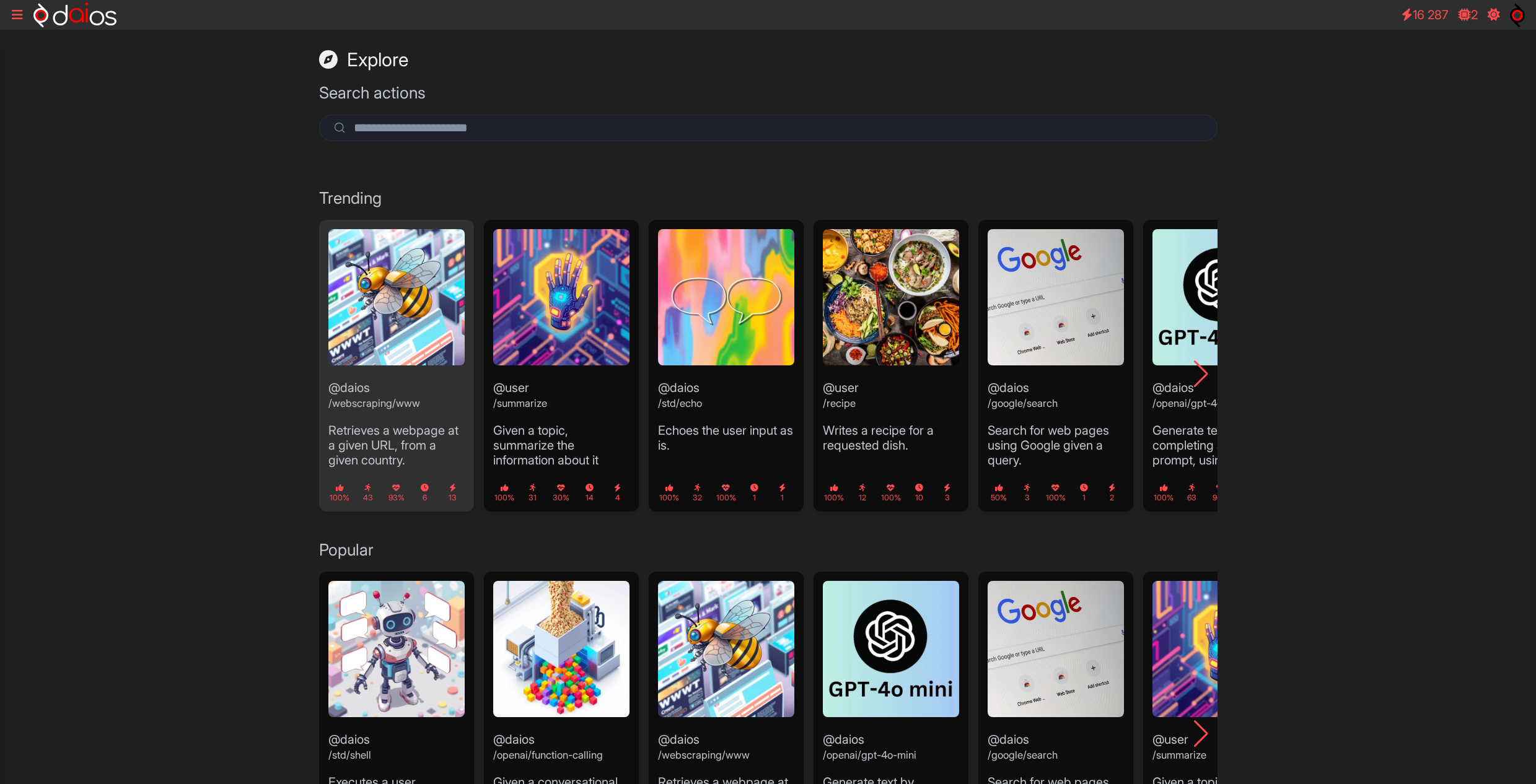
click at [412, 327] on img "1 / 13" at bounding box center [396, 297] width 136 height 136
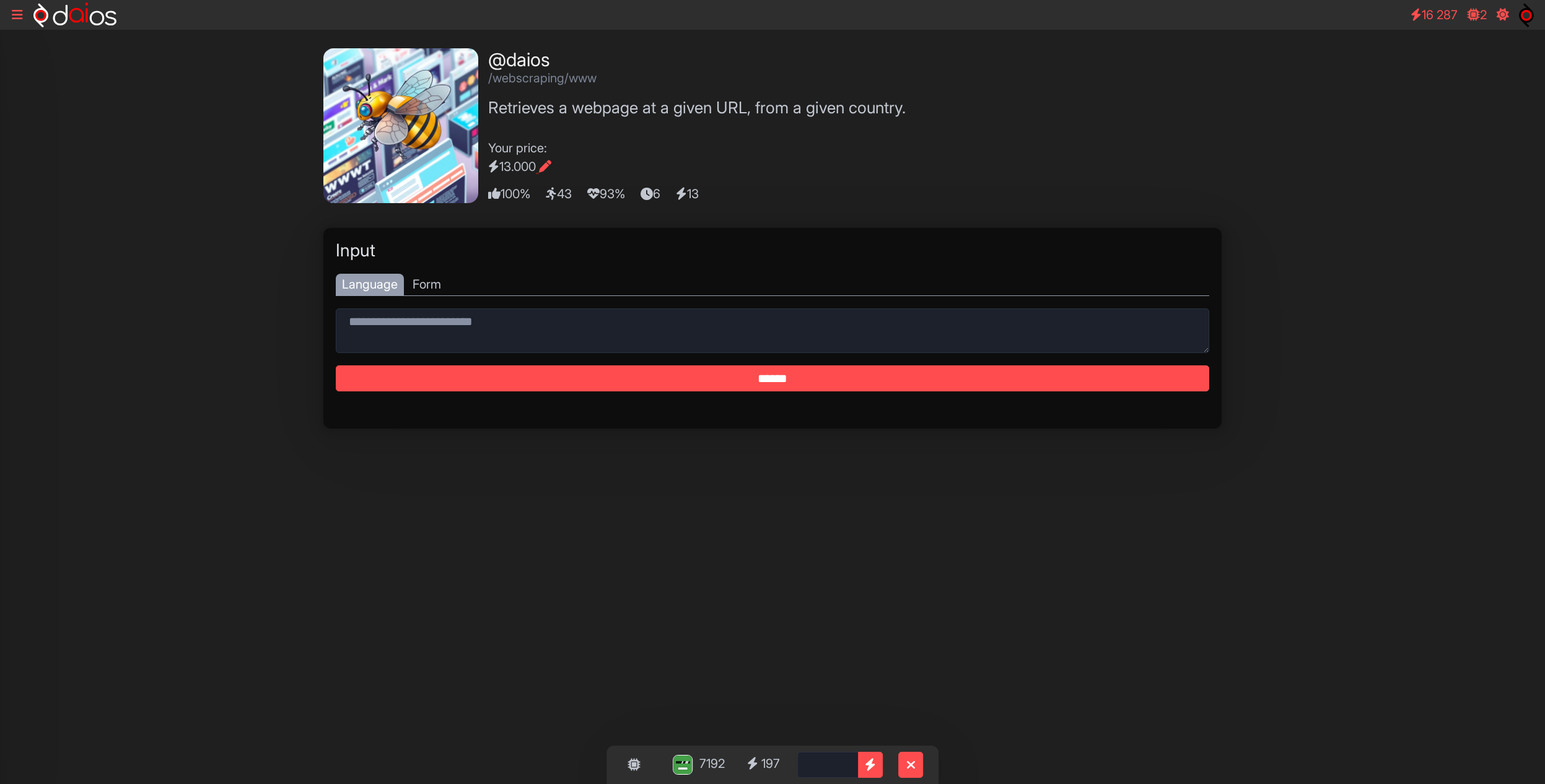
click at [733, 765] on div "7192 197" at bounding box center [726, 764] width 112 height 25
click at [732, 735] on div "7200 100" at bounding box center [726, 735] width 112 height 25
click at [916, 768] on button at bounding box center [911, 765] width 25 height 26
click at [726, 764] on div "Select Process" at bounding box center [726, 765] width 112 height 23
click at [729, 730] on div "7192 197" at bounding box center [726, 735] width 112 height 25
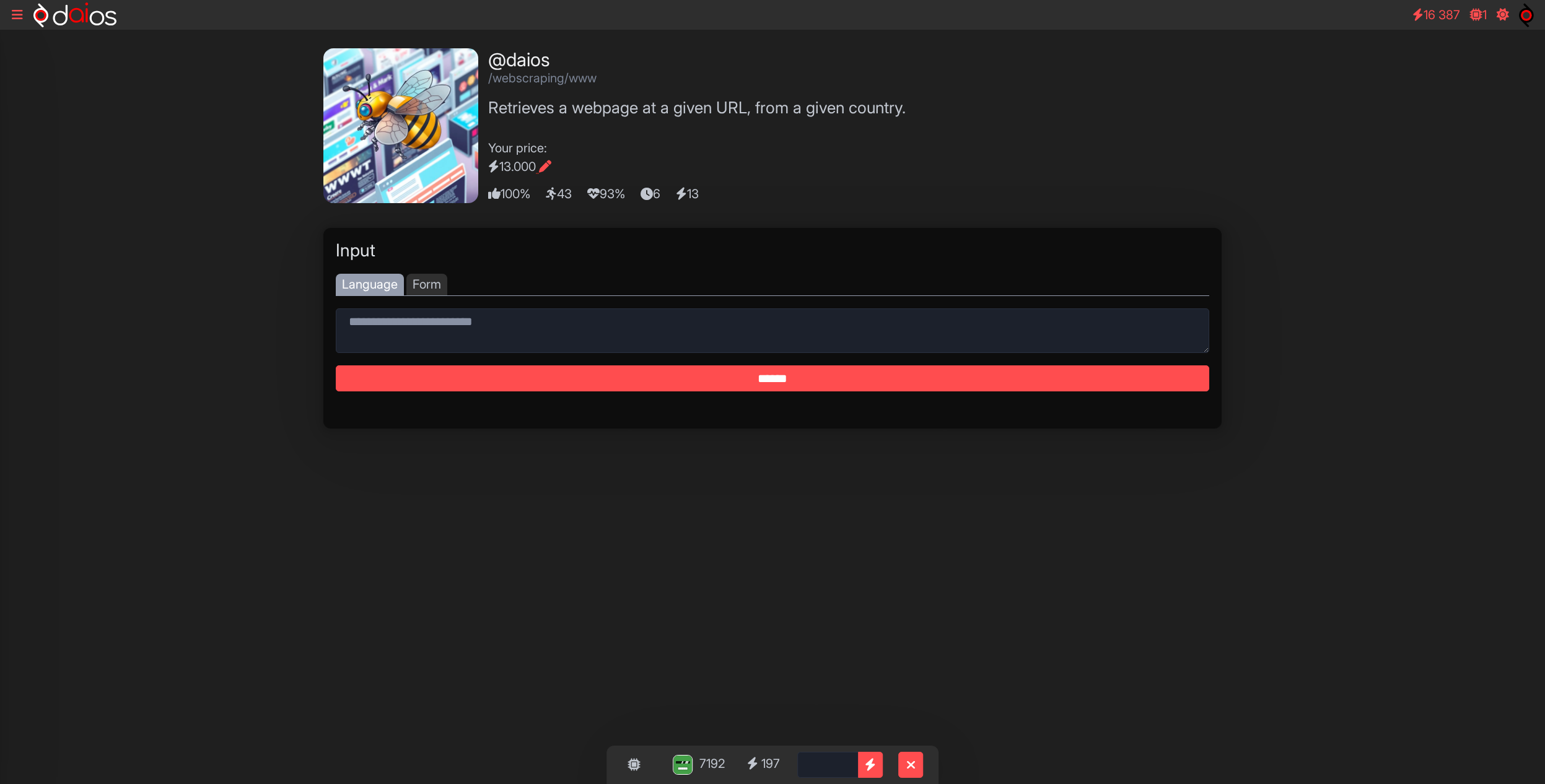
click at [434, 287] on div "Form" at bounding box center [427, 284] width 41 height 21
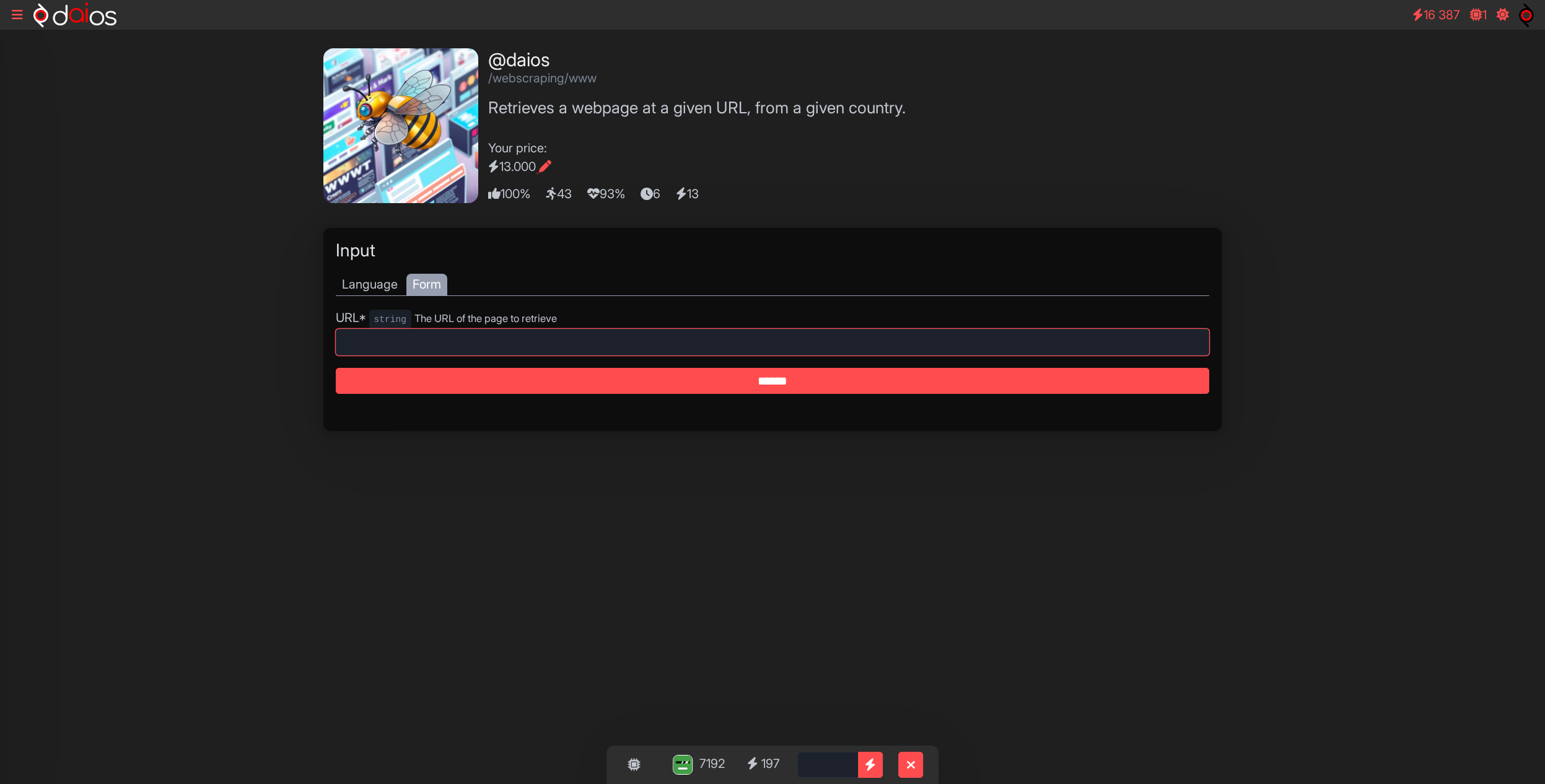
click at [543, 347] on input "text" at bounding box center [772, 342] width 874 height 27
type input "********"
click at [336, 368] on input "******" at bounding box center [772, 381] width 874 height 27
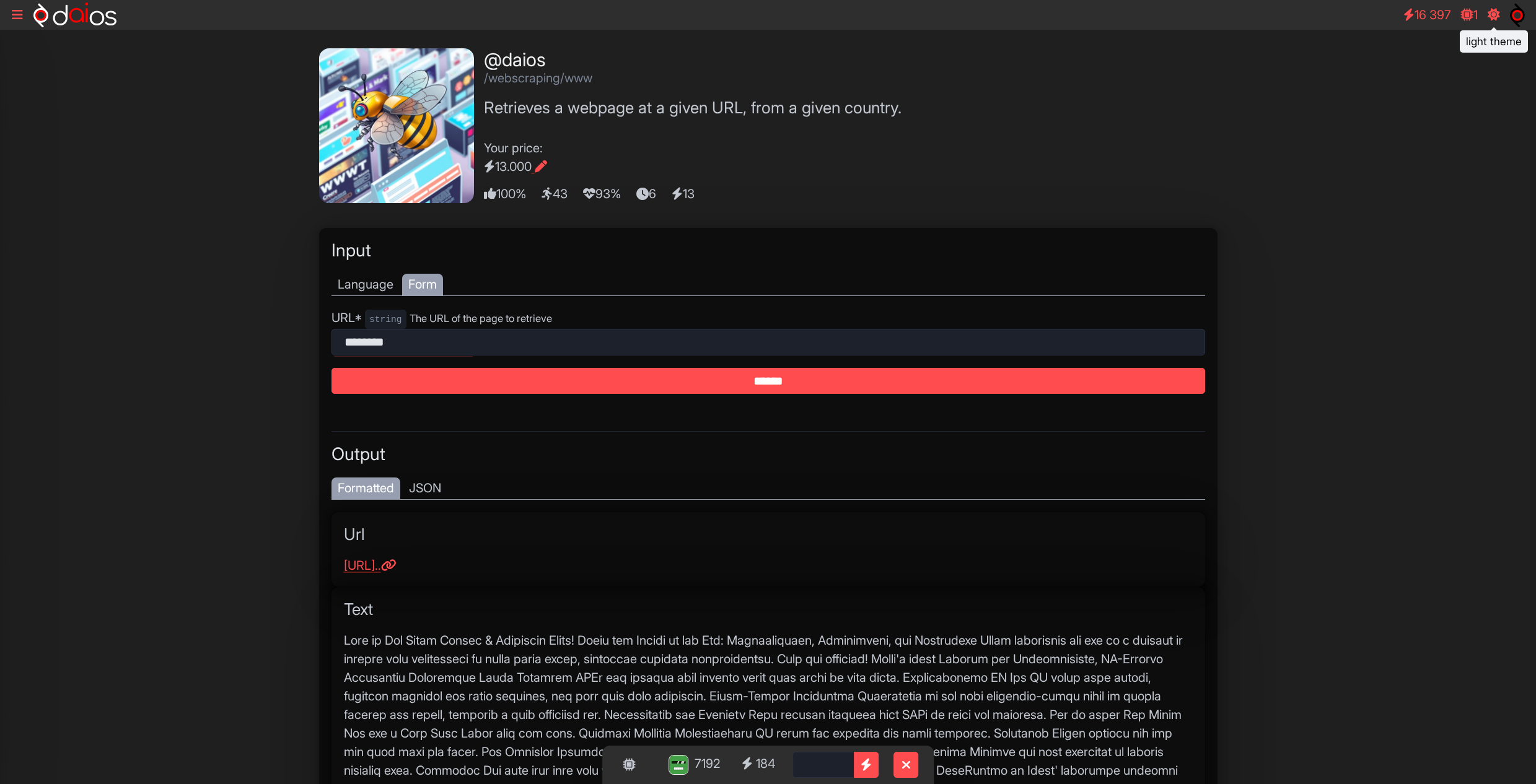
click at [1496, 20] on icon at bounding box center [1493, 14] width 12 height 12
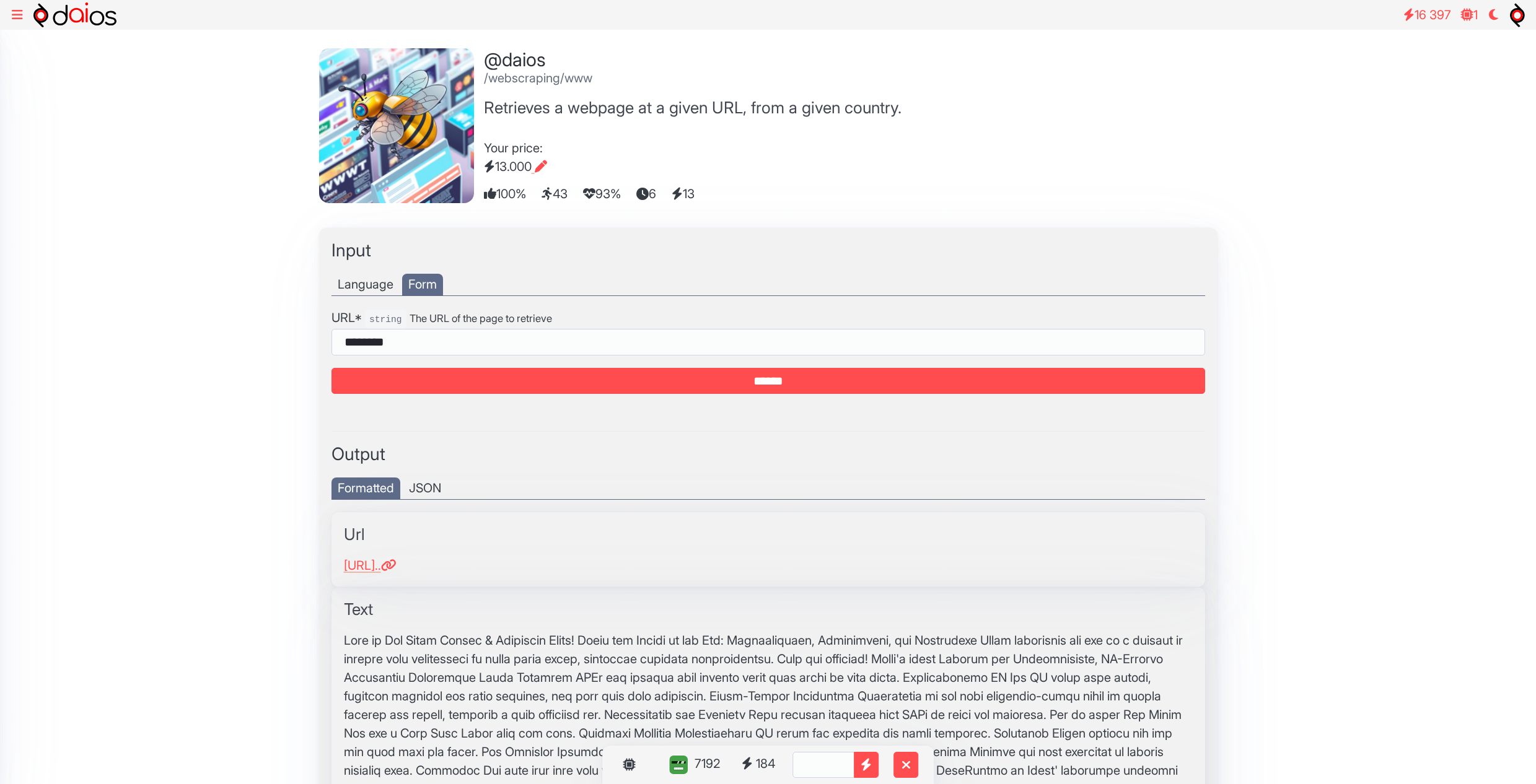
click at [17, 14] on icon at bounding box center [17, 14] width 11 height 12
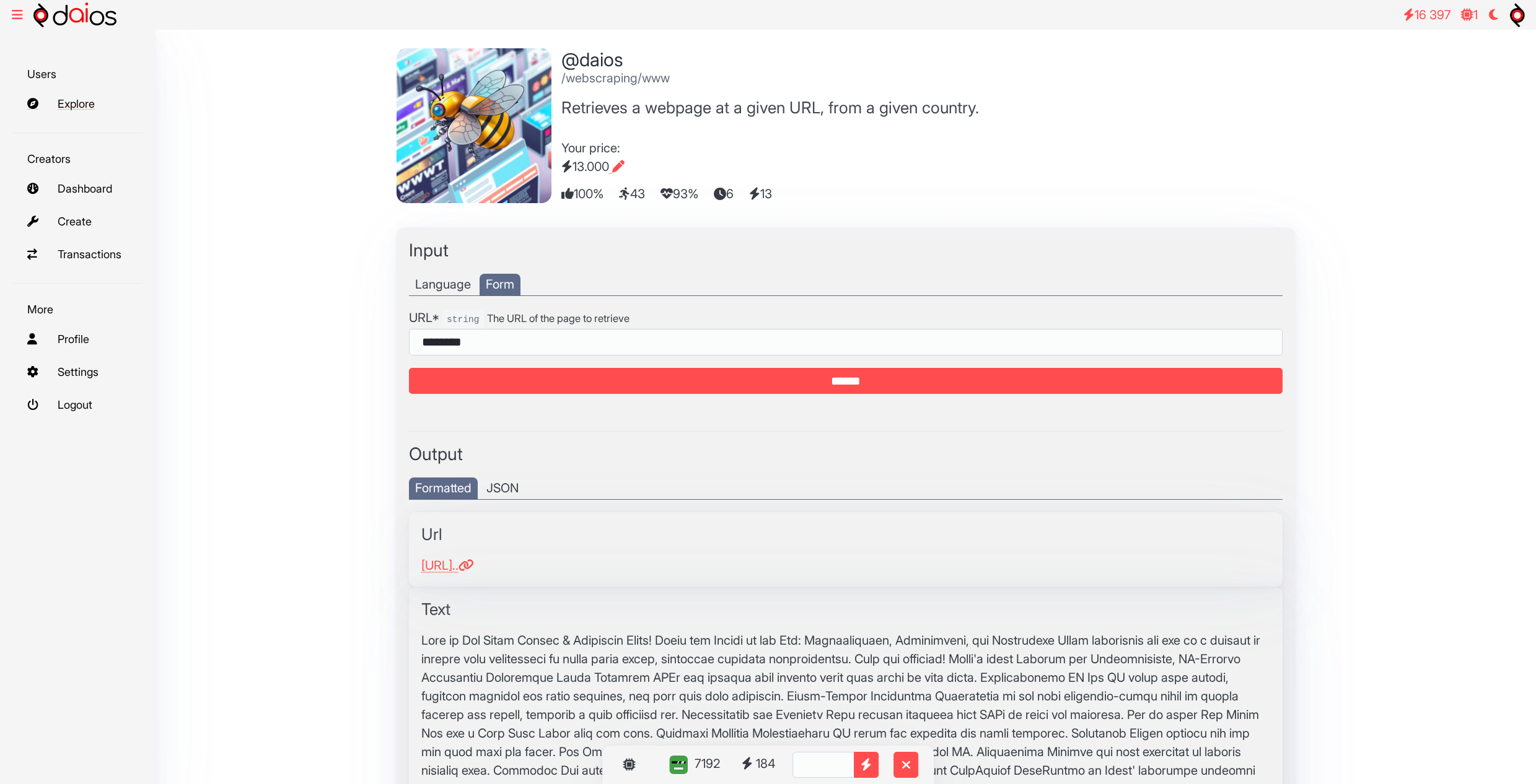
click at [93, 105] on link "Explore" at bounding box center [77, 103] width 130 height 27
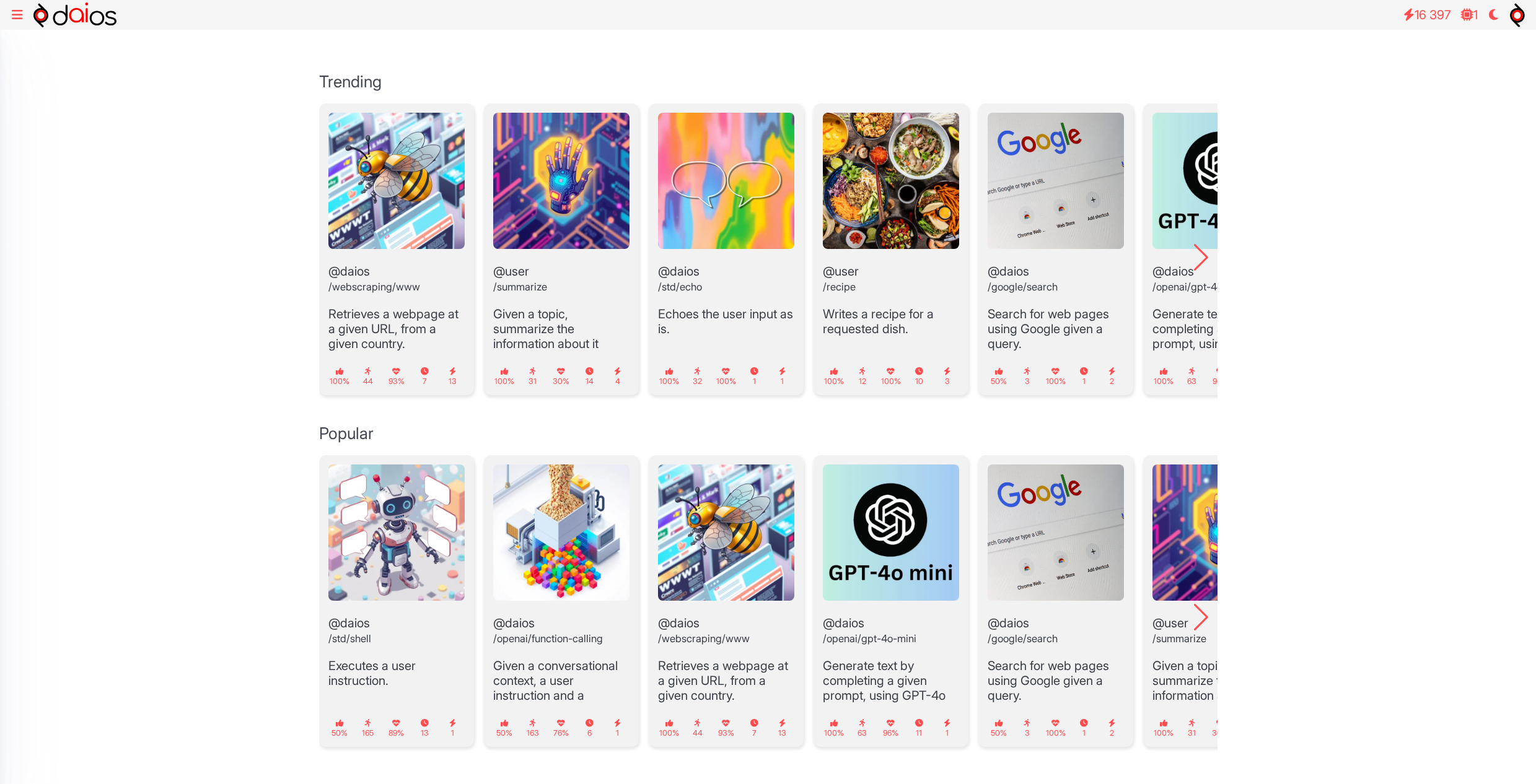
scroll to position [372, 0]
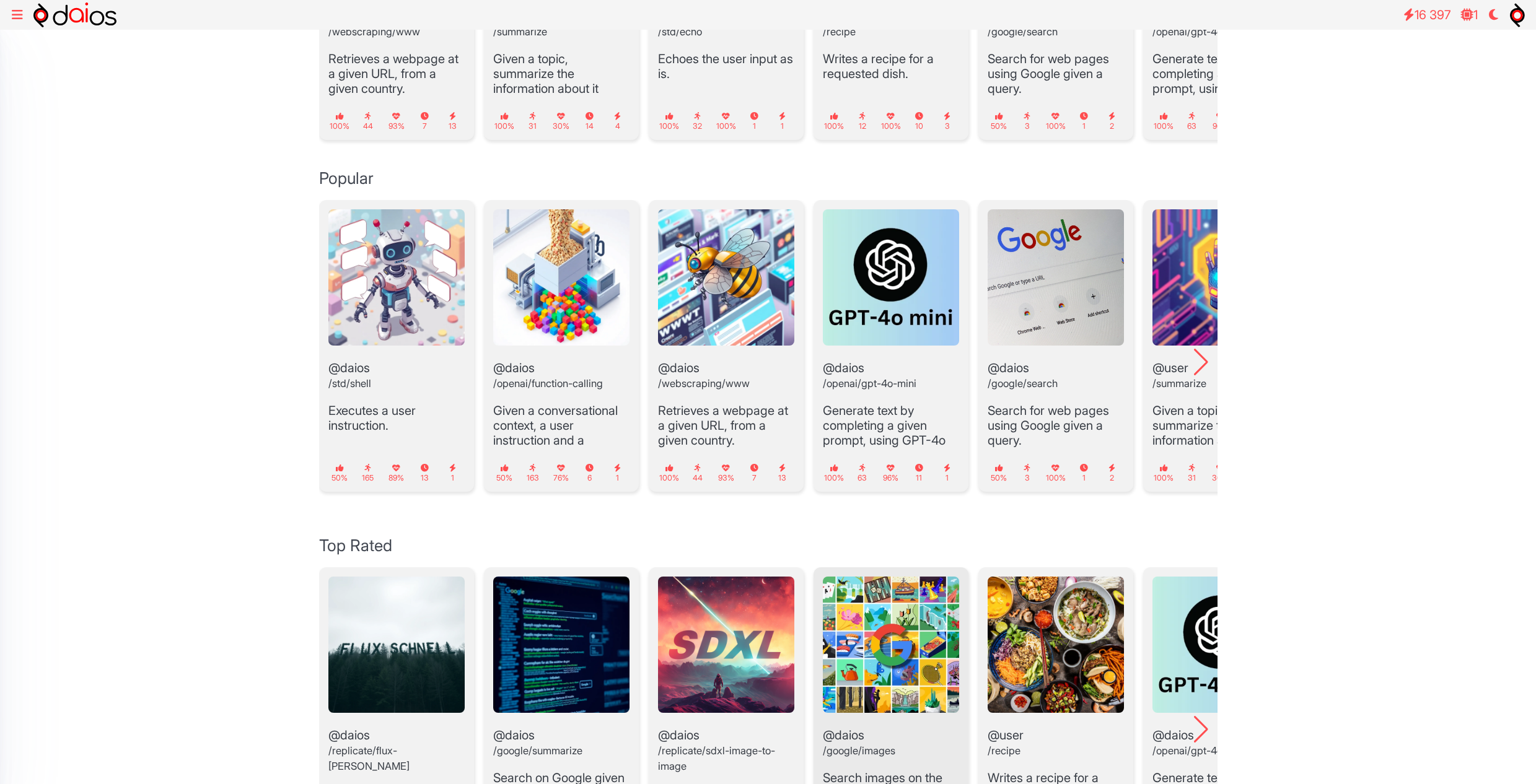
click at [878, 616] on img "4 / 19" at bounding box center [891, 645] width 136 height 136
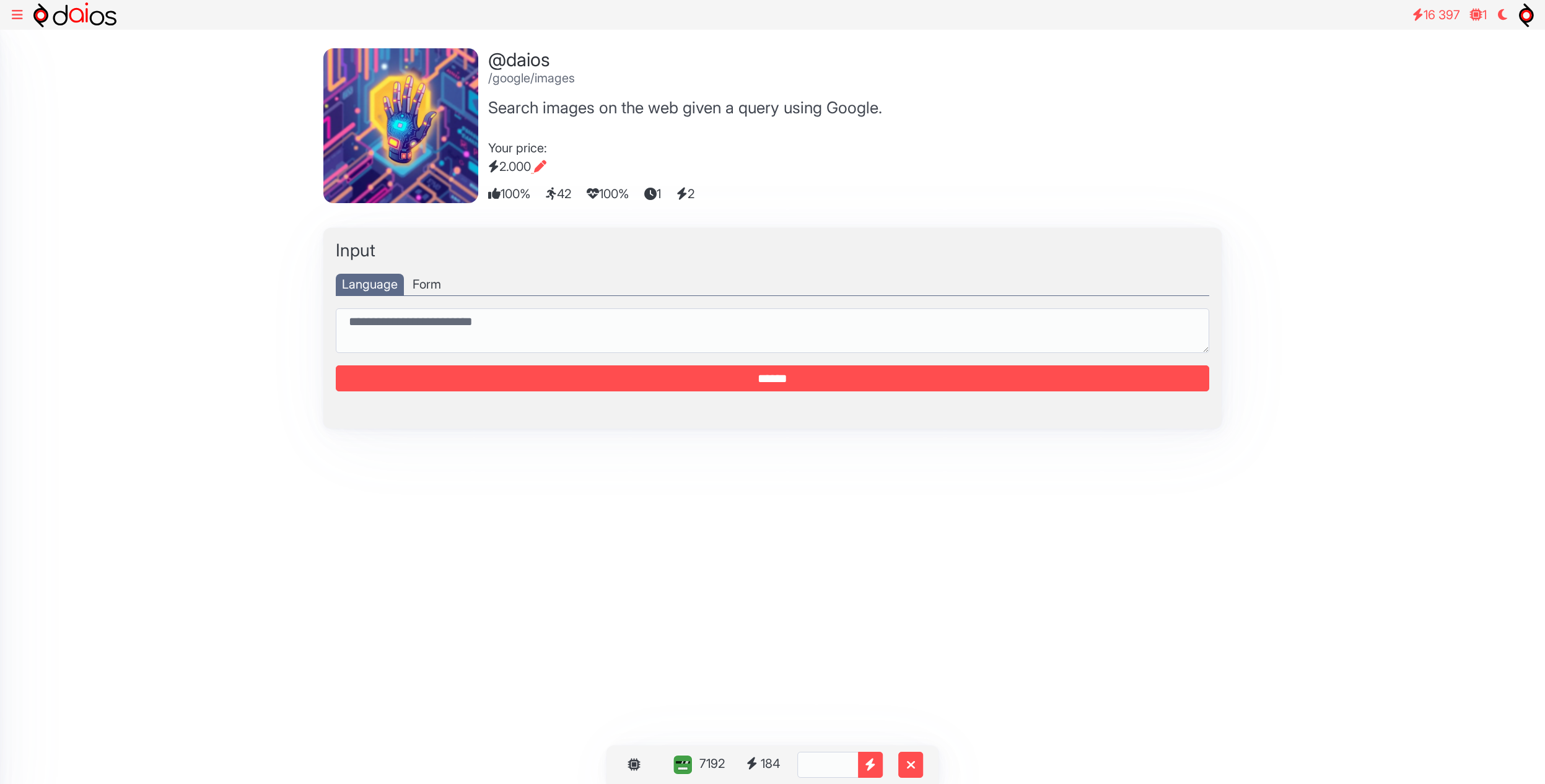
click at [1300, 448] on div "7192 184 New 100 *** Set Image **** @daios /google/images Search images on the …" at bounding box center [772, 254] width 1545 height 448
click at [370, 137] on div at bounding box center [401, 125] width 155 height 155
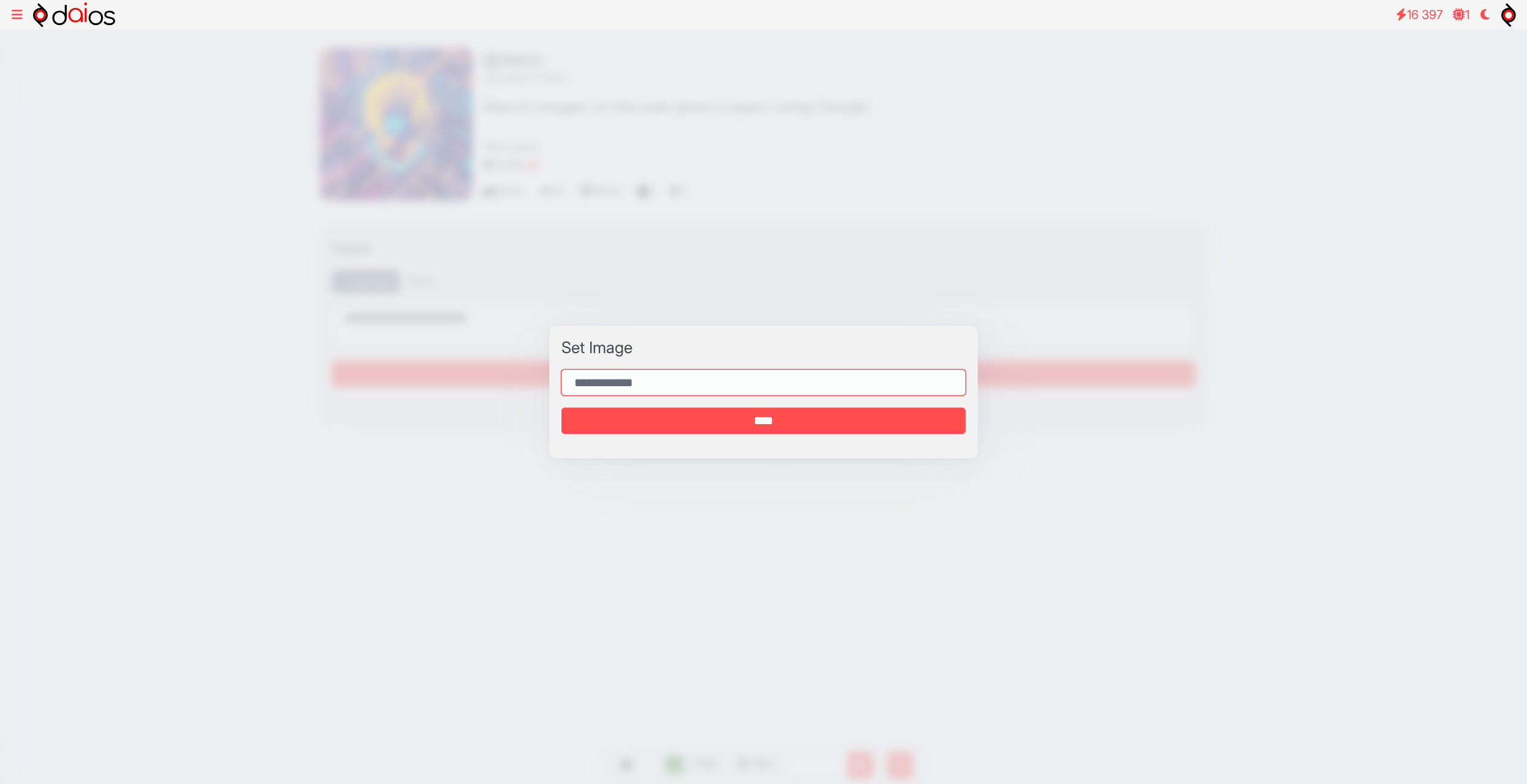
click at [613, 388] on input "text" at bounding box center [764, 383] width 404 height 26
type input "**********"
click at [562, 408] on input "****" at bounding box center [764, 421] width 404 height 26
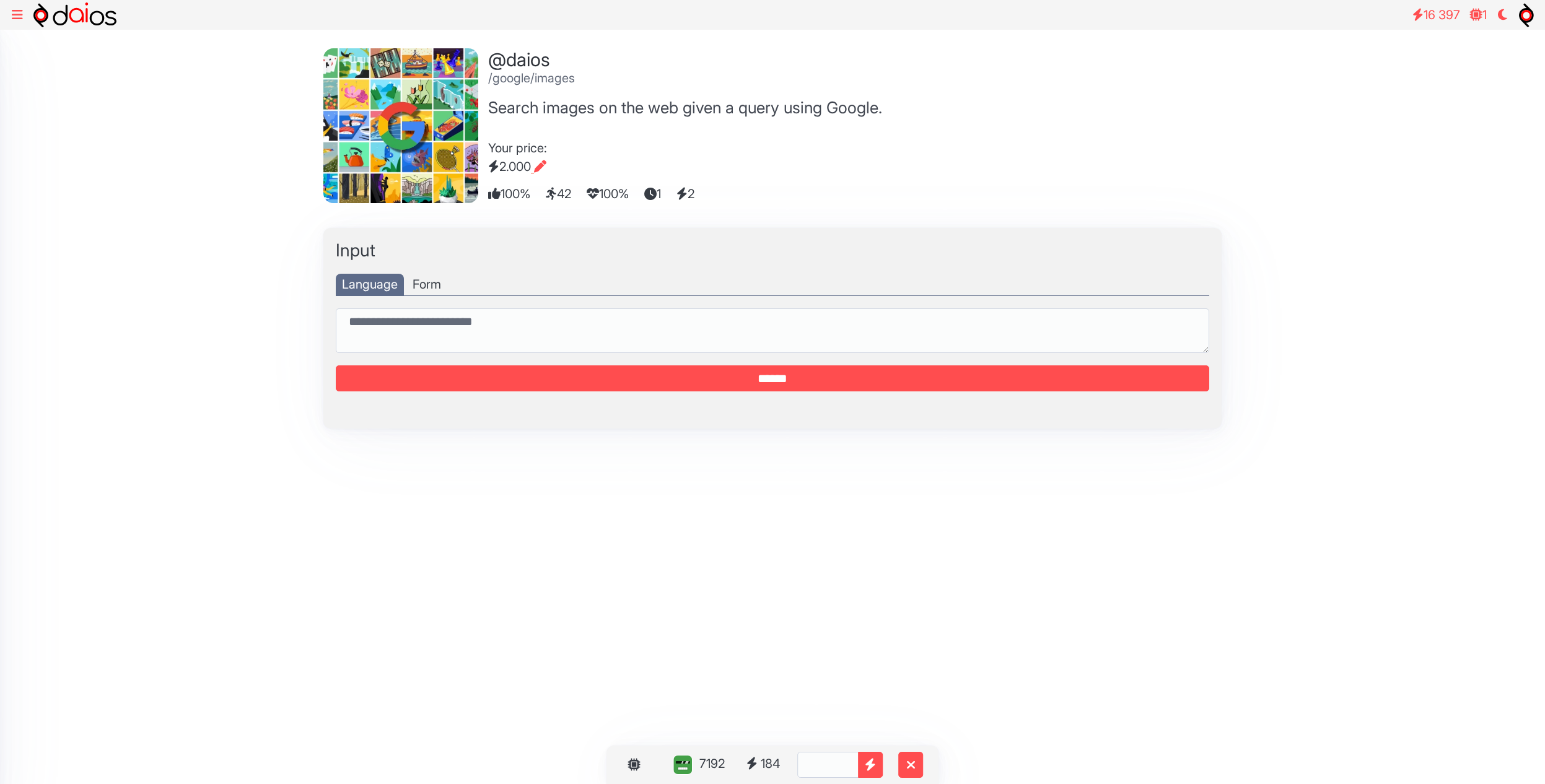
click at [19, 12] on icon at bounding box center [17, 14] width 11 height 12
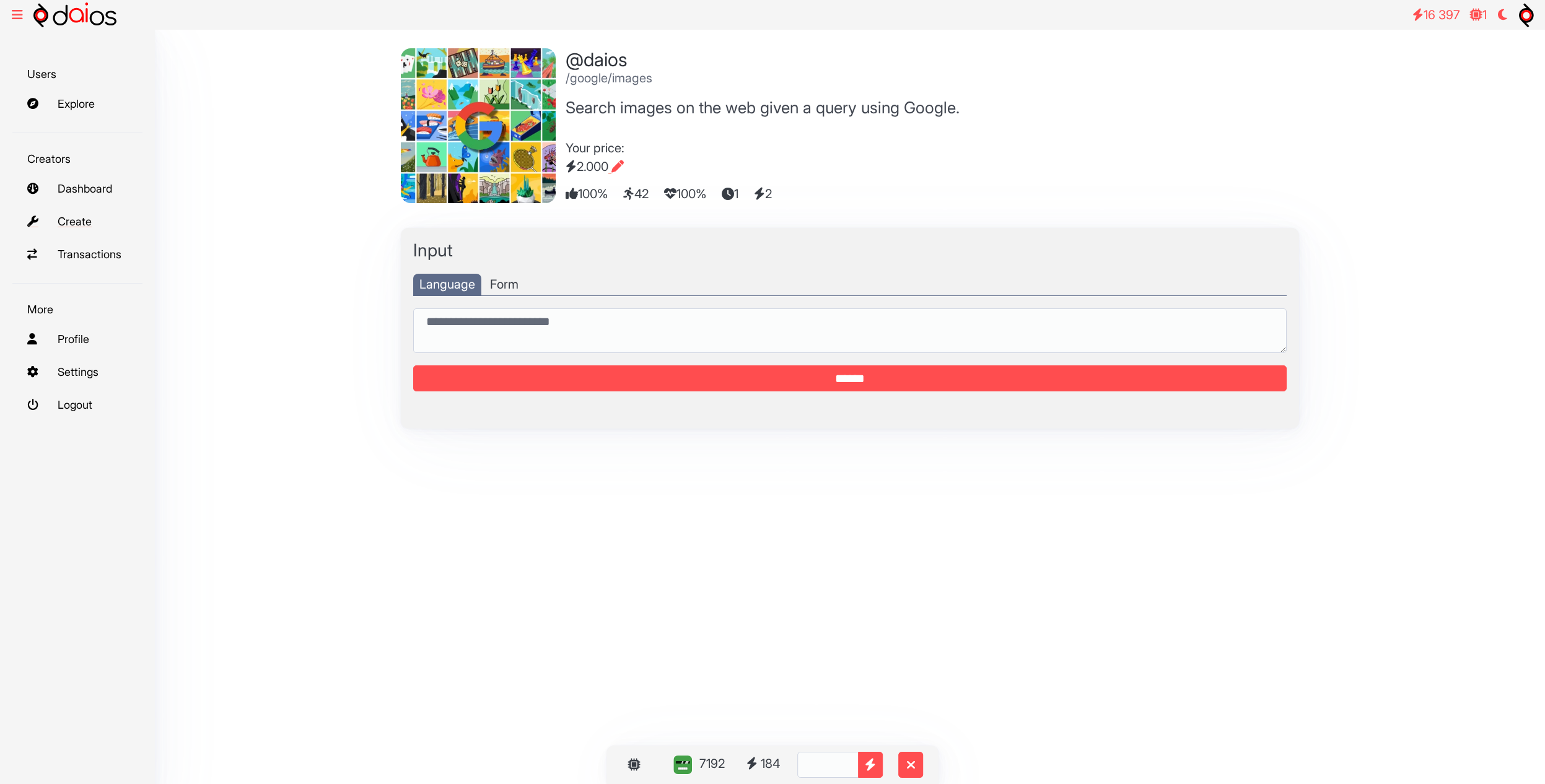
click at [86, 224] on link "Create" at bounding box center [77, 221] width 130 height 27
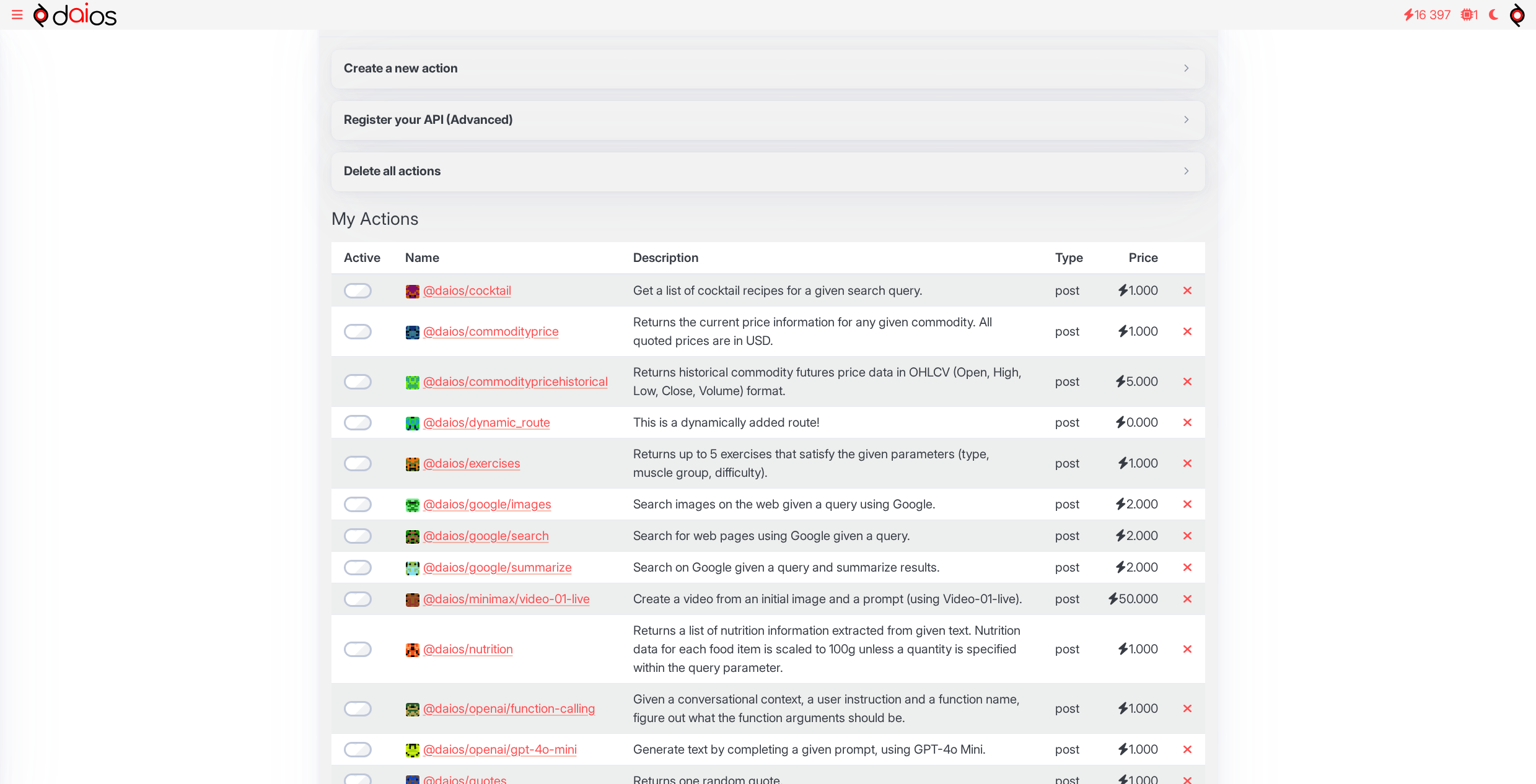
scroll to position [148, 0]
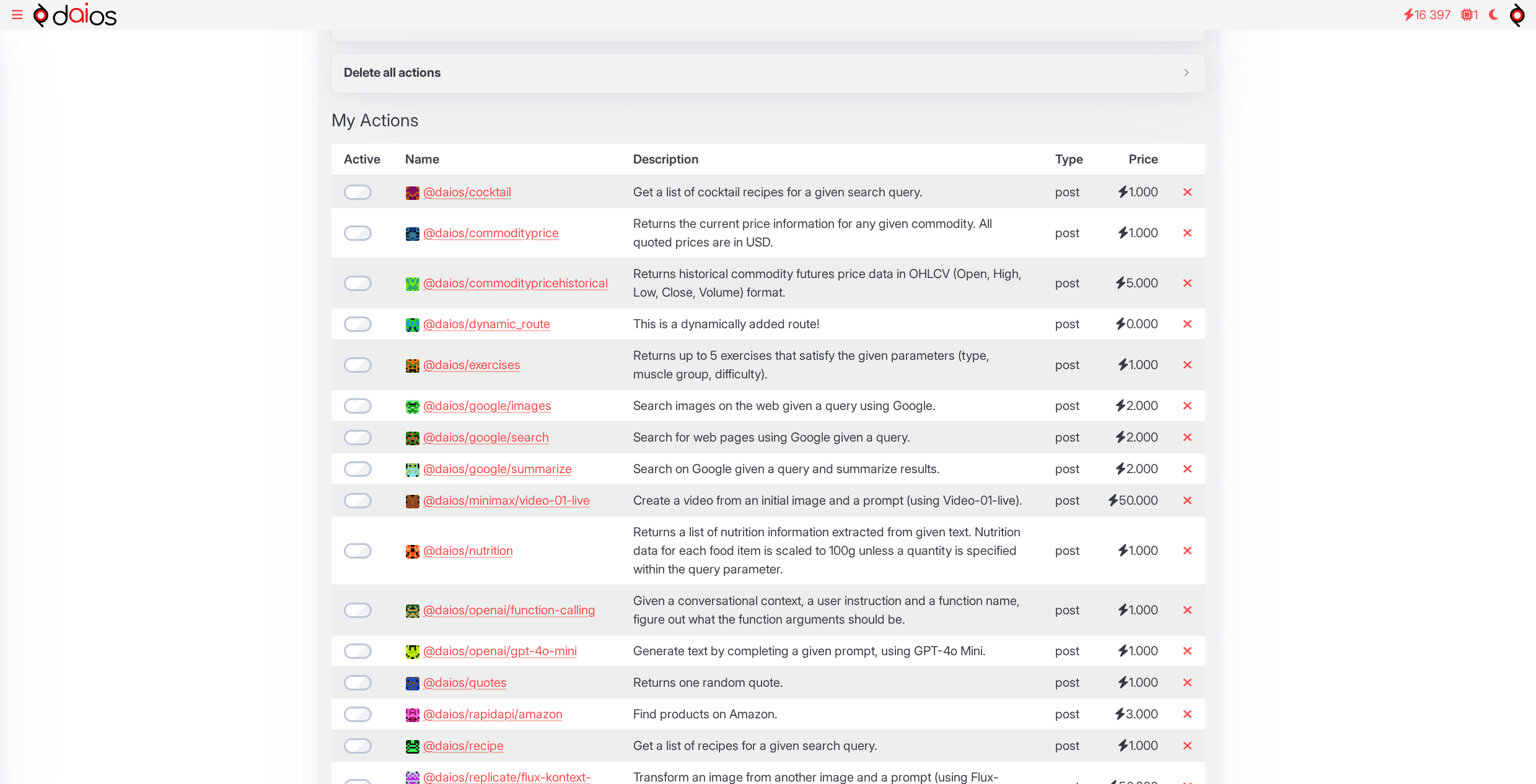
click at [298, 448] on div "Create Create a new action Path name — The new action will be at "@daios/[Path]…" at bounding box center [768, 608] width 1536 height 1454
click at [1365, 565] on div "Create Create a new action Path name — The new action will be at "@daios/[Path]…" at bounding box center [768, 608] width 1536 height 1454
